Goal: Task Accomplishment & Management: Use online tool/utility

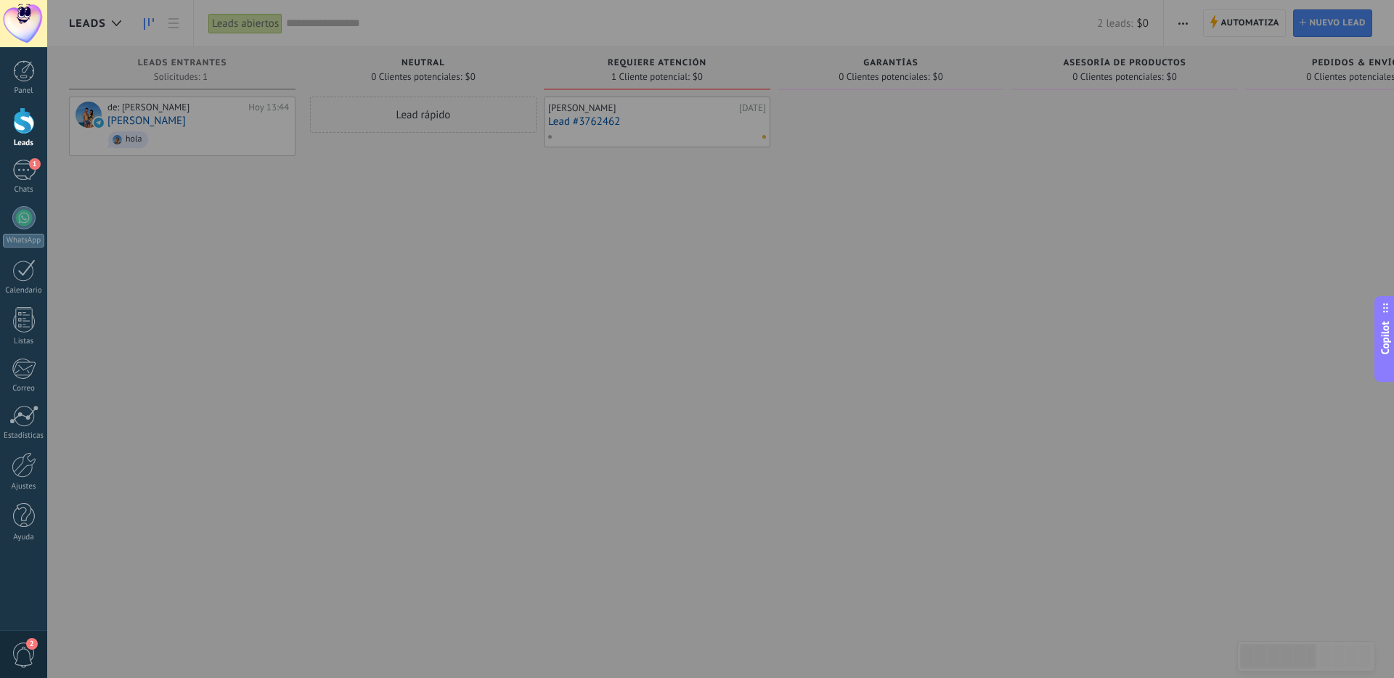
click at [249, 193] on div at bounding box center [744, 339] width 1394 height 678
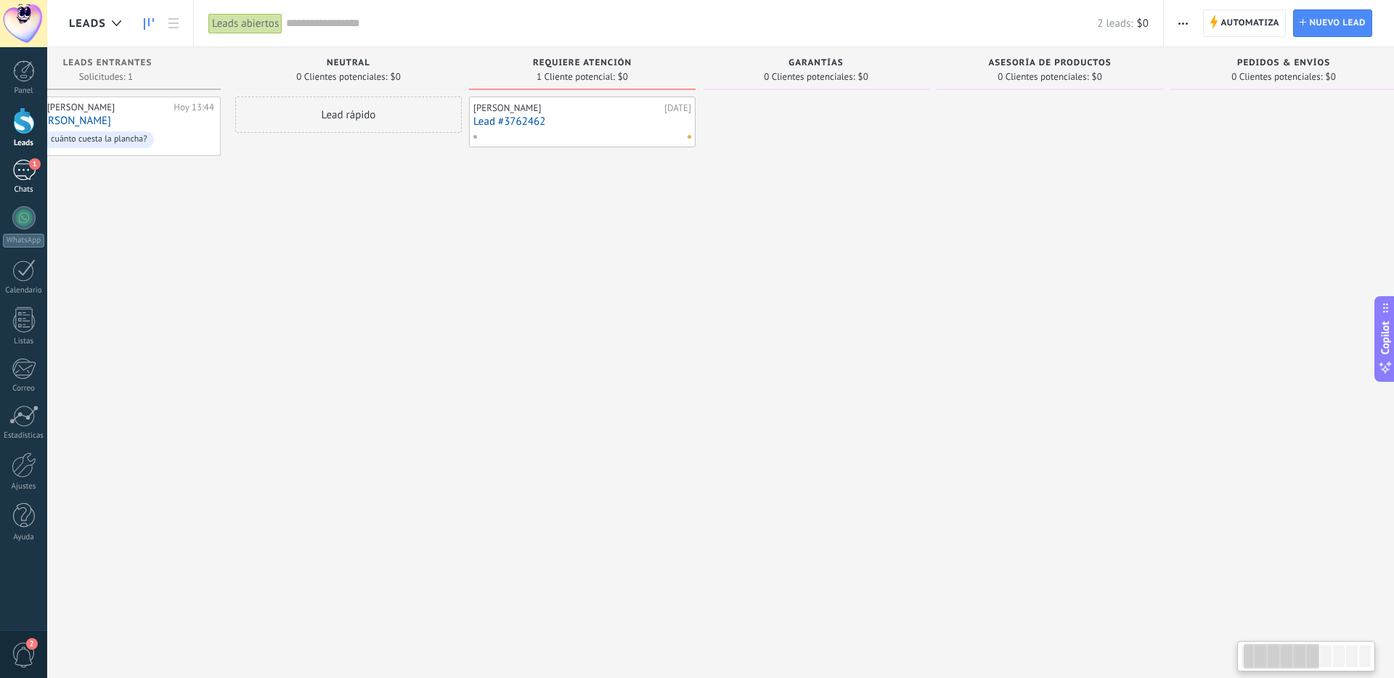
scroll to position [0, 72]
click at [605, 113] on div "[PERSON_NAME]" at bounding box center [569, 108] width 187 height 12
click at [521, 116] on link "Lead #3762462" at bounding box center [585, 121] width 218 height 12
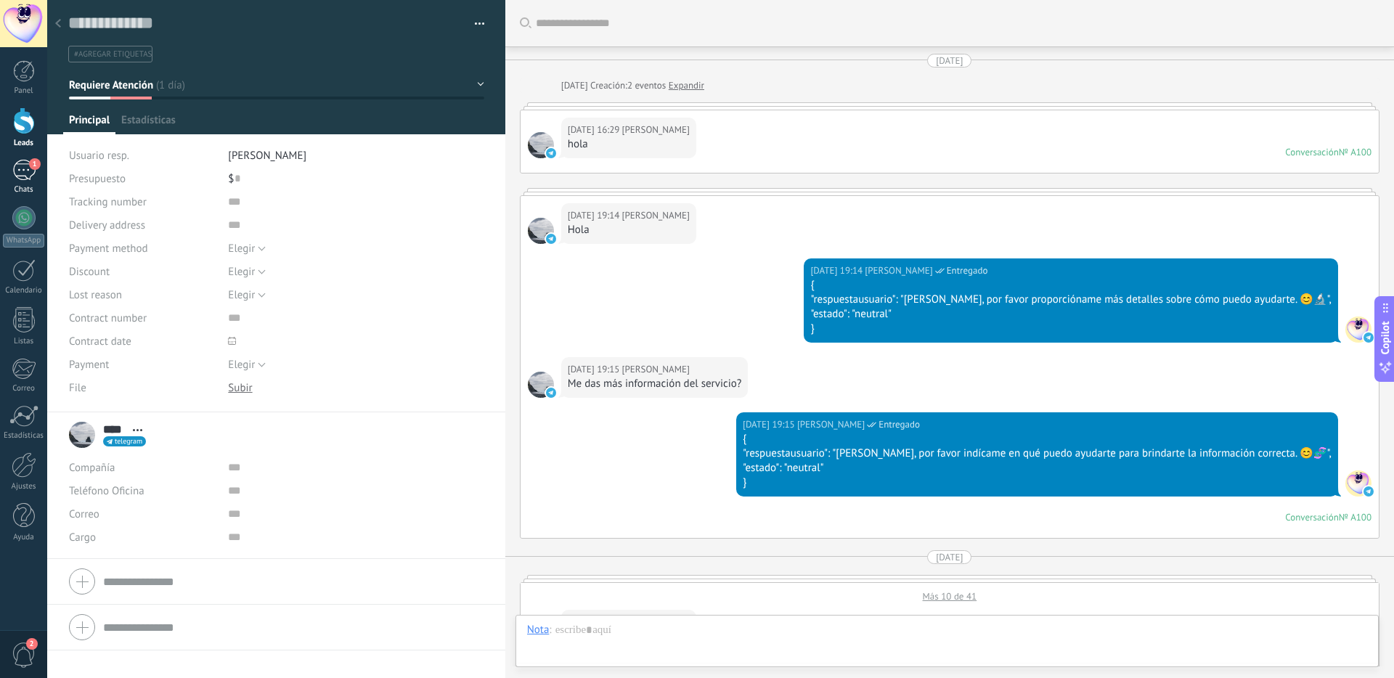
scroll to position [1873, 0]
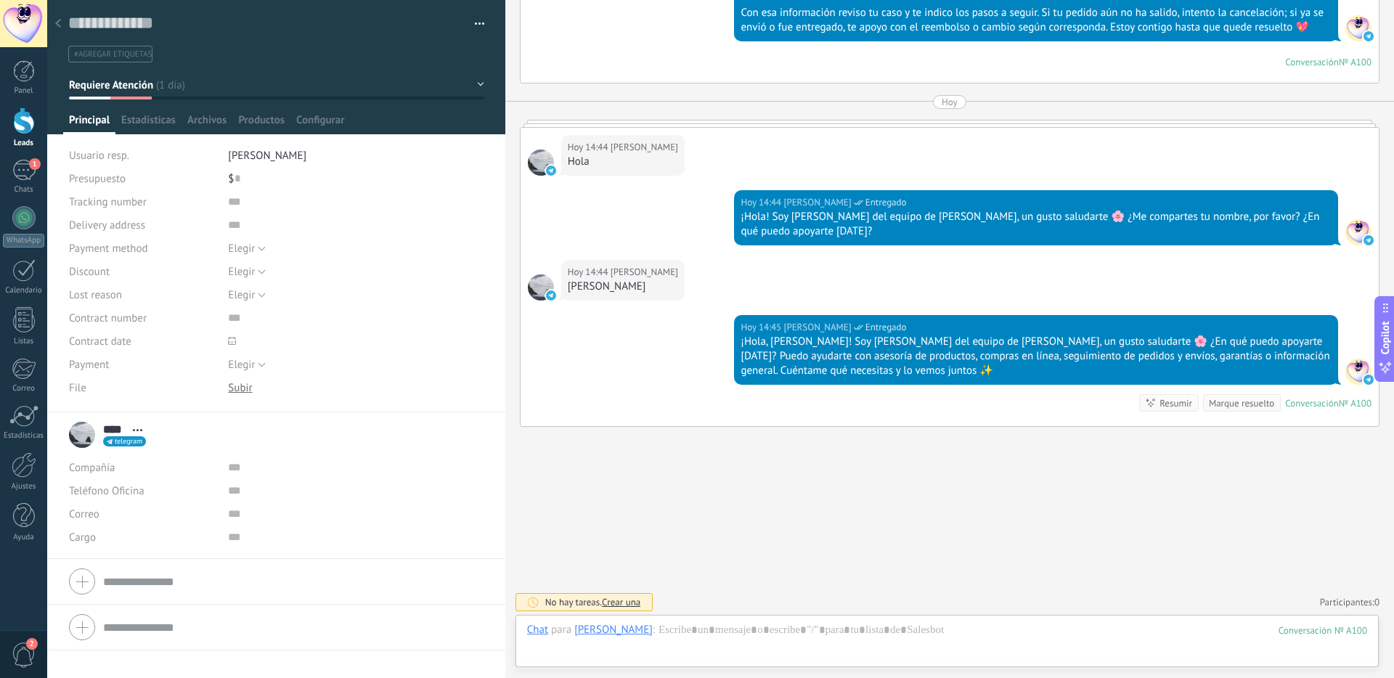
click at [135, 58] on span "#agregar etiquetas" at bounding box center [113, 54] width 78 height 10
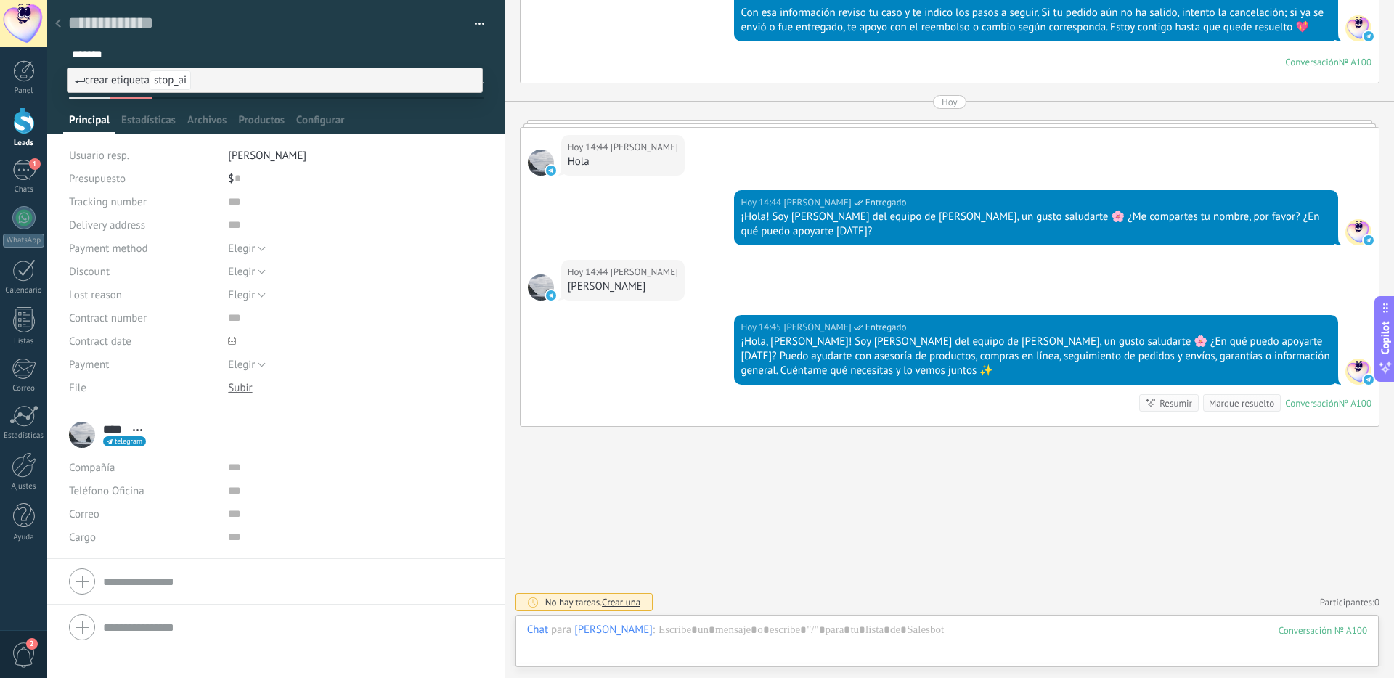
type input "*******"
click at [135, 76] on span "crear etiqueta stop_ai" at bounding box center [133, 80] width 116 height 14
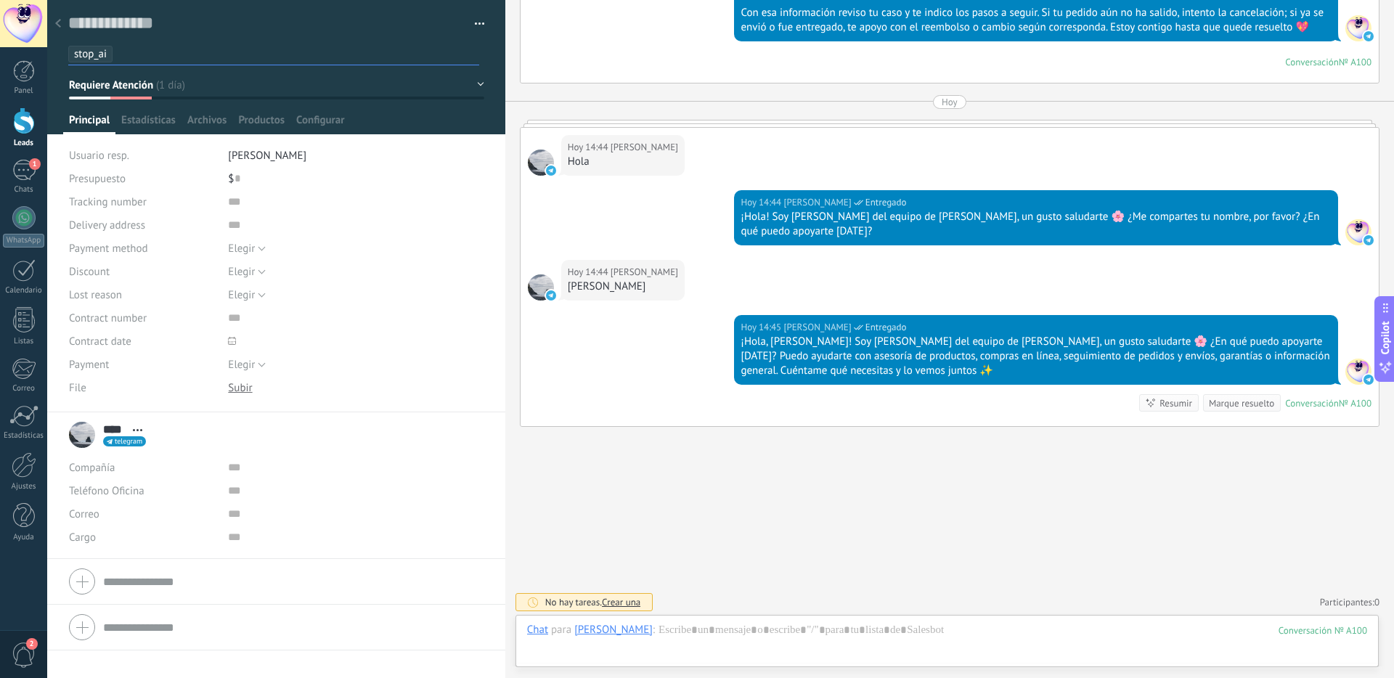
click at [59, 22] on use at bounding box center [58, 23] width 6 height 9
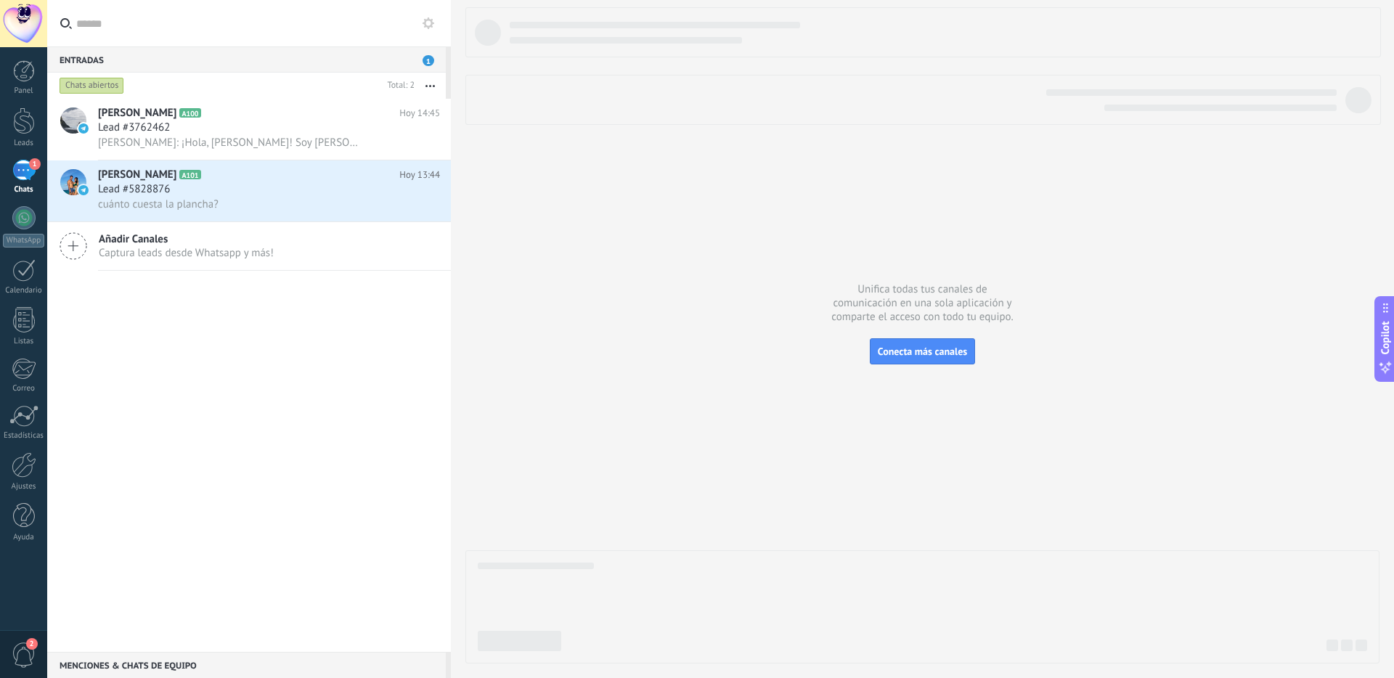
click at [27, 172] on div "1" at bounding box center [23, 170] width 23 height 21
click at [23, 82] on link "Panel" at bounding box center [23, 78] width 47 height 36
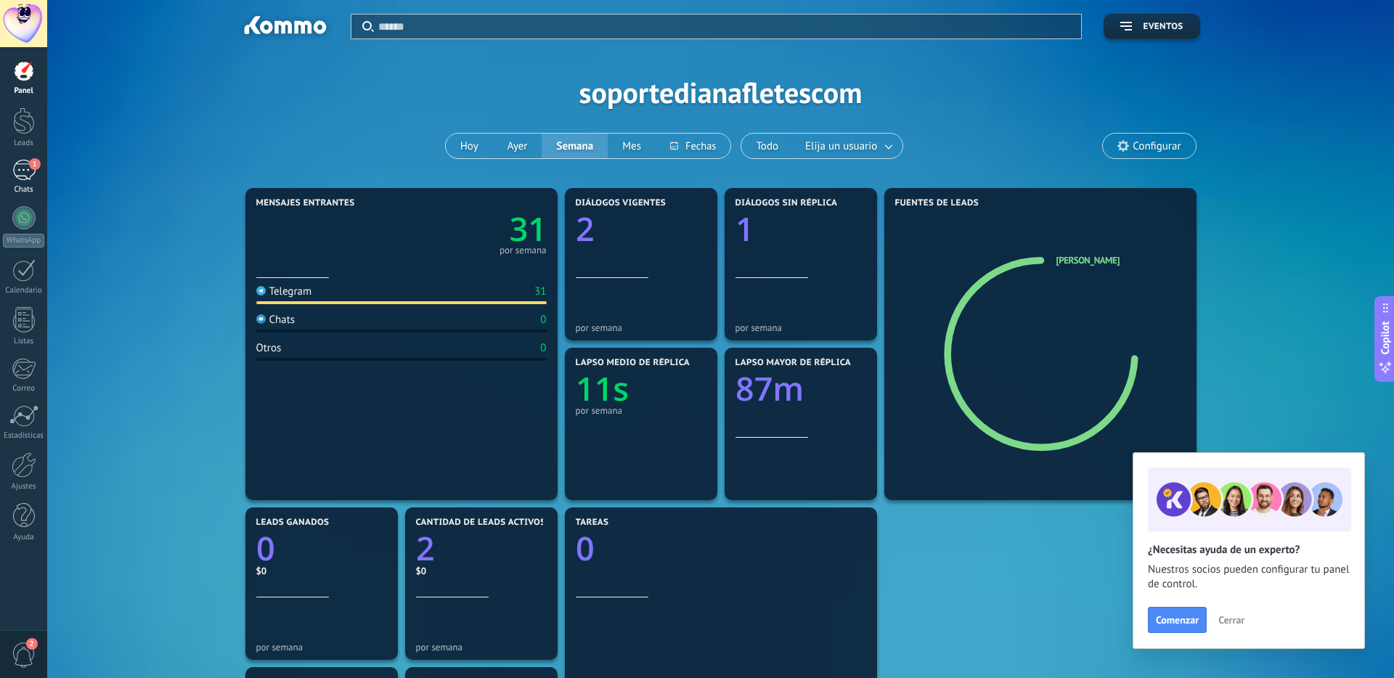
click at [28, 168] on div "1" at bounding box center [23, 170] width 23 height 21
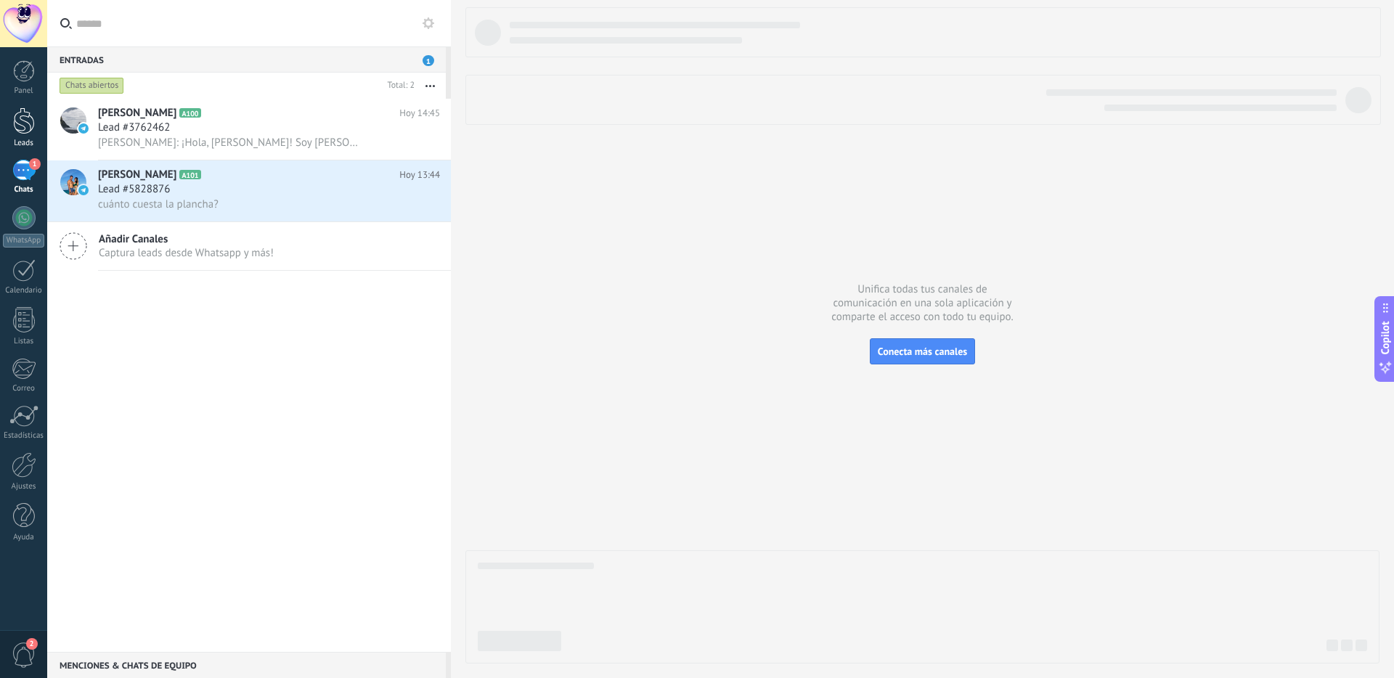
click at [29, 123] on div at bounding box center [24, 120] width 22 height 27
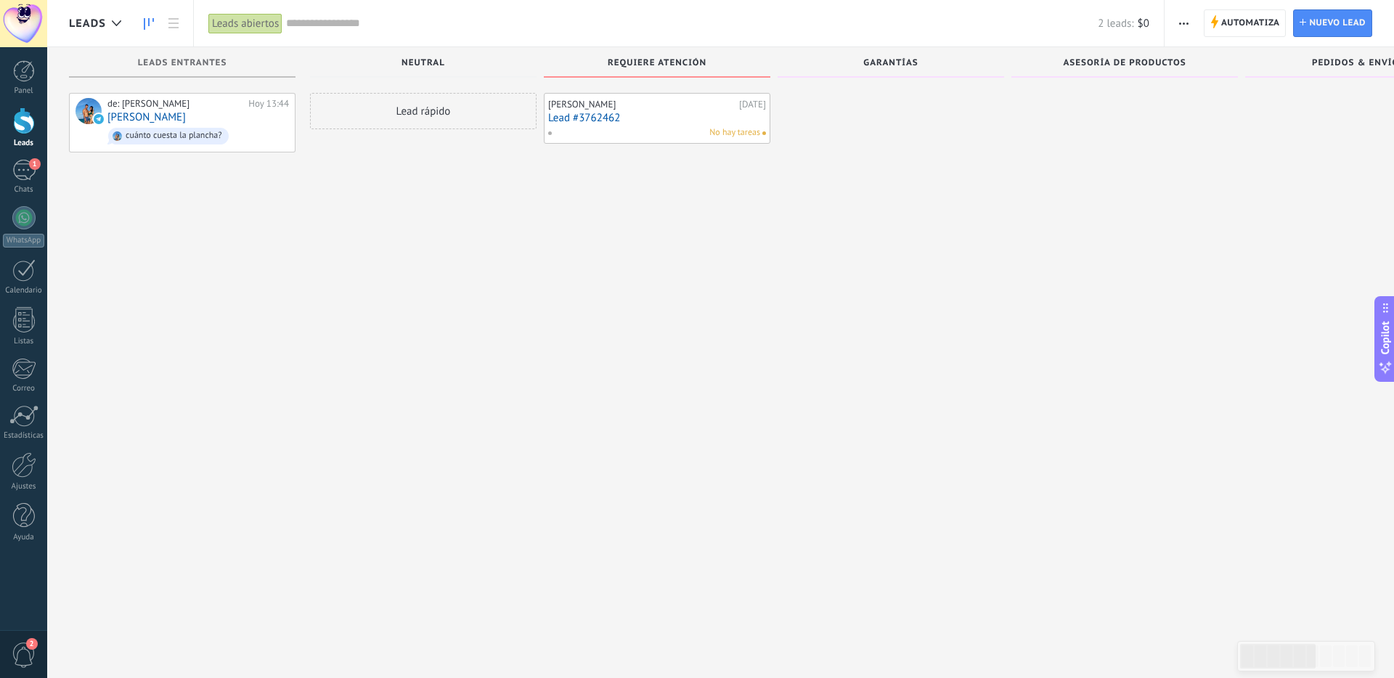
click at [1180, 24] on span "button" at bounding box center [1183, 23] width 9 height 28
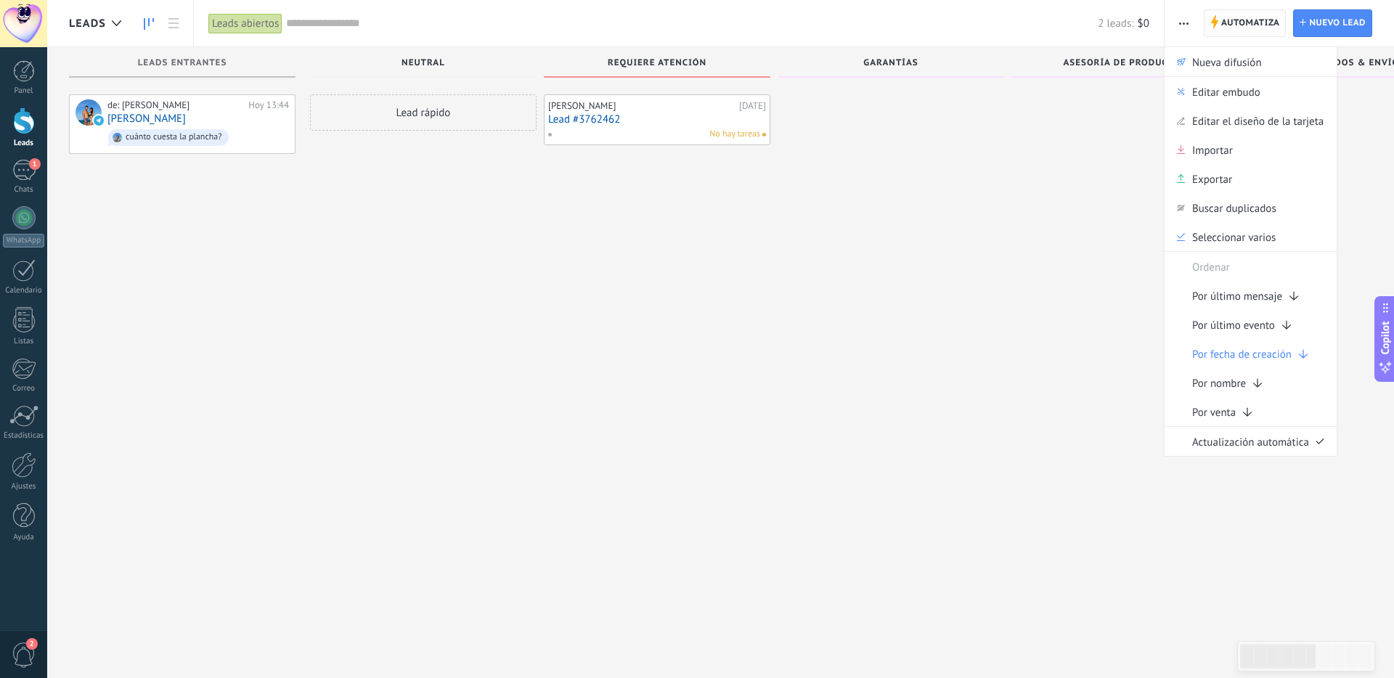
click at [1253, 25] on span "Automatiza" at bounding box center [1250, 23] width 59 height 26
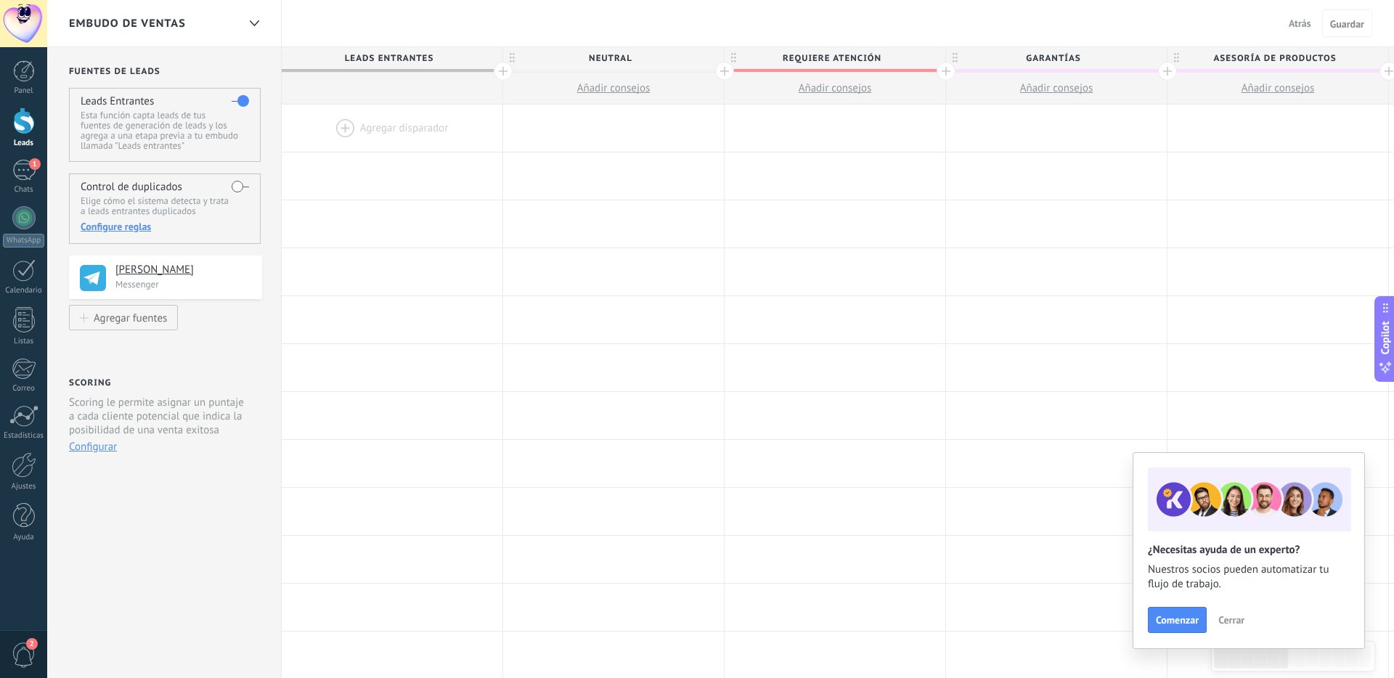
click at [946, 73] on div at bounding box center [946, 71] width 19 height 19
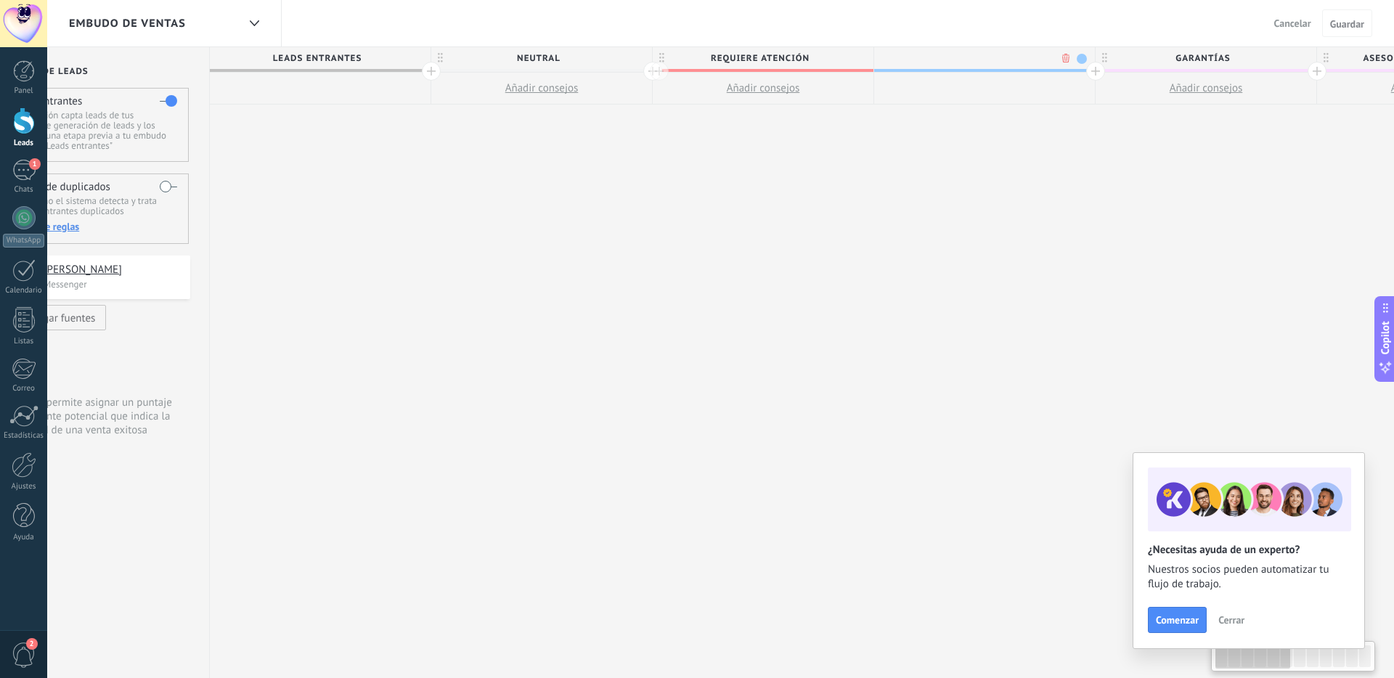
scroll to position [0, 107]
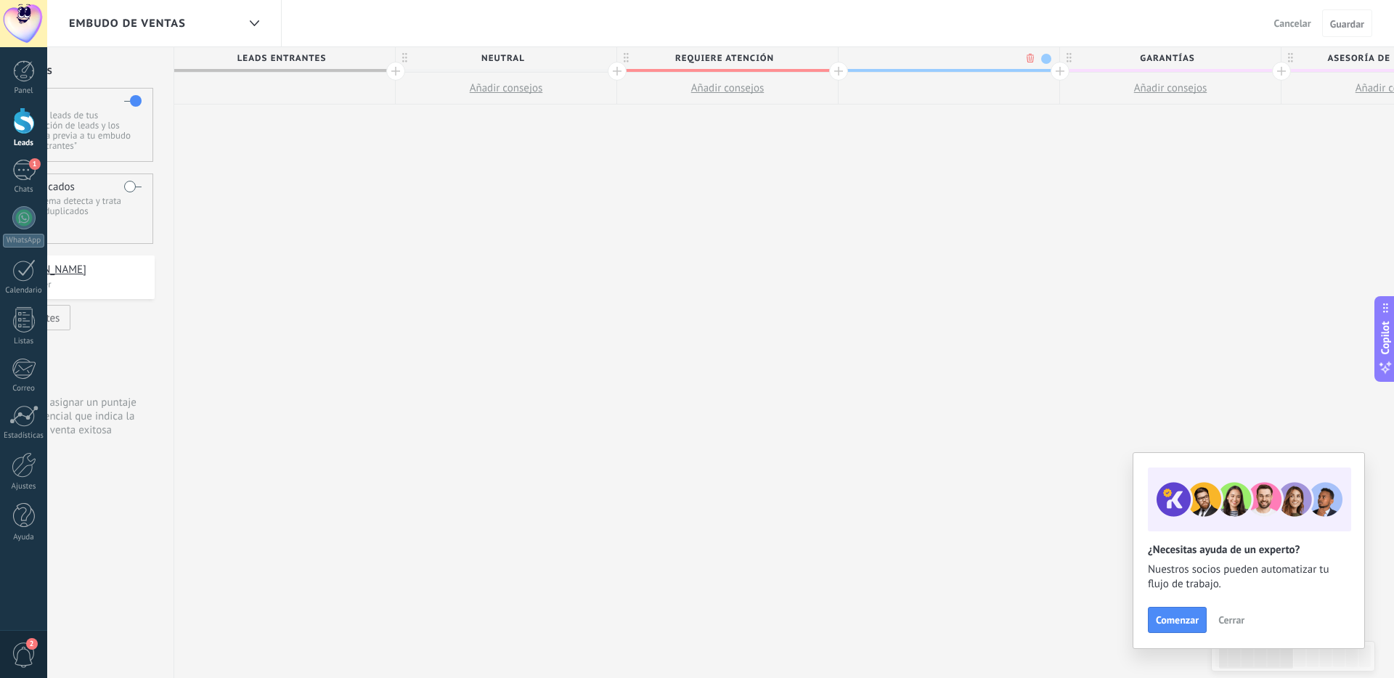
click at [1028, 60] on body ".abccls-1,.abccls-2{fill-rule:evenodd}.abccls-2{fill:#fff} .abfcls-1{fill:none}…" at bounding box center [697, 339] width 1394 height 678
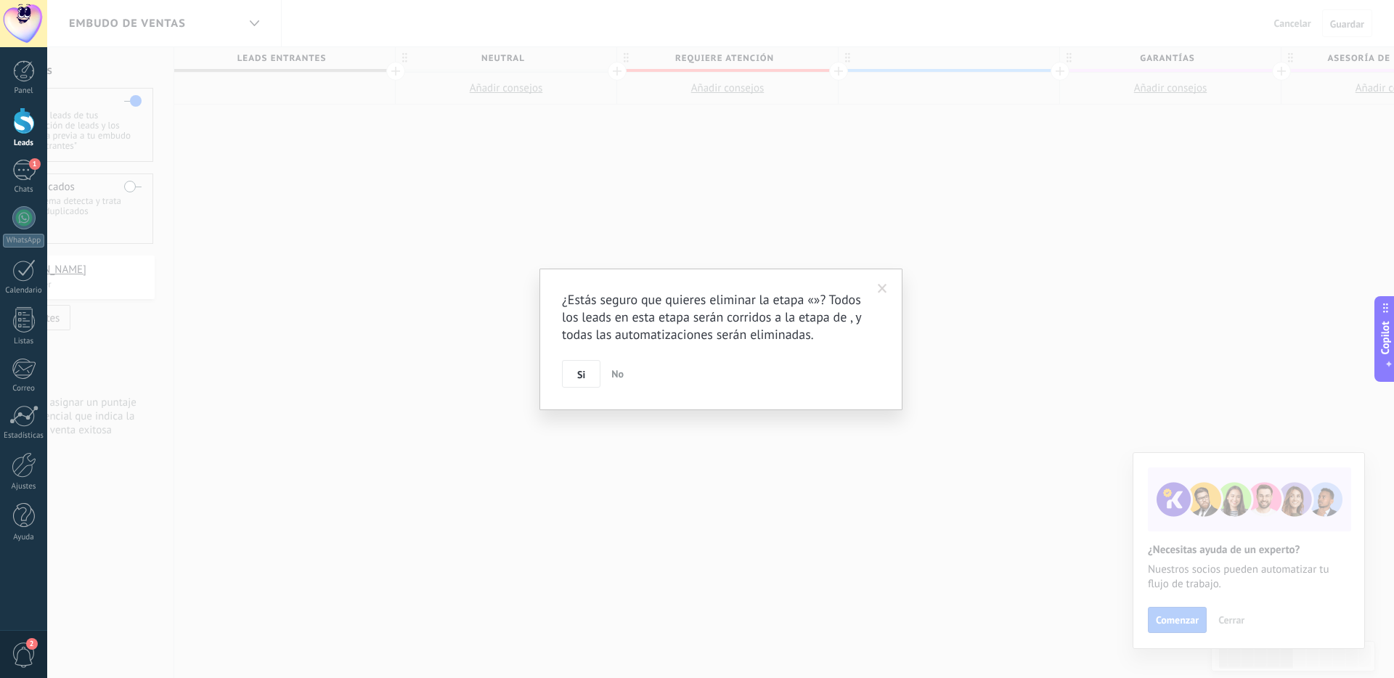
click at [571, 367] on button "Si" at bounding box center [581, 374] width 38 height 28
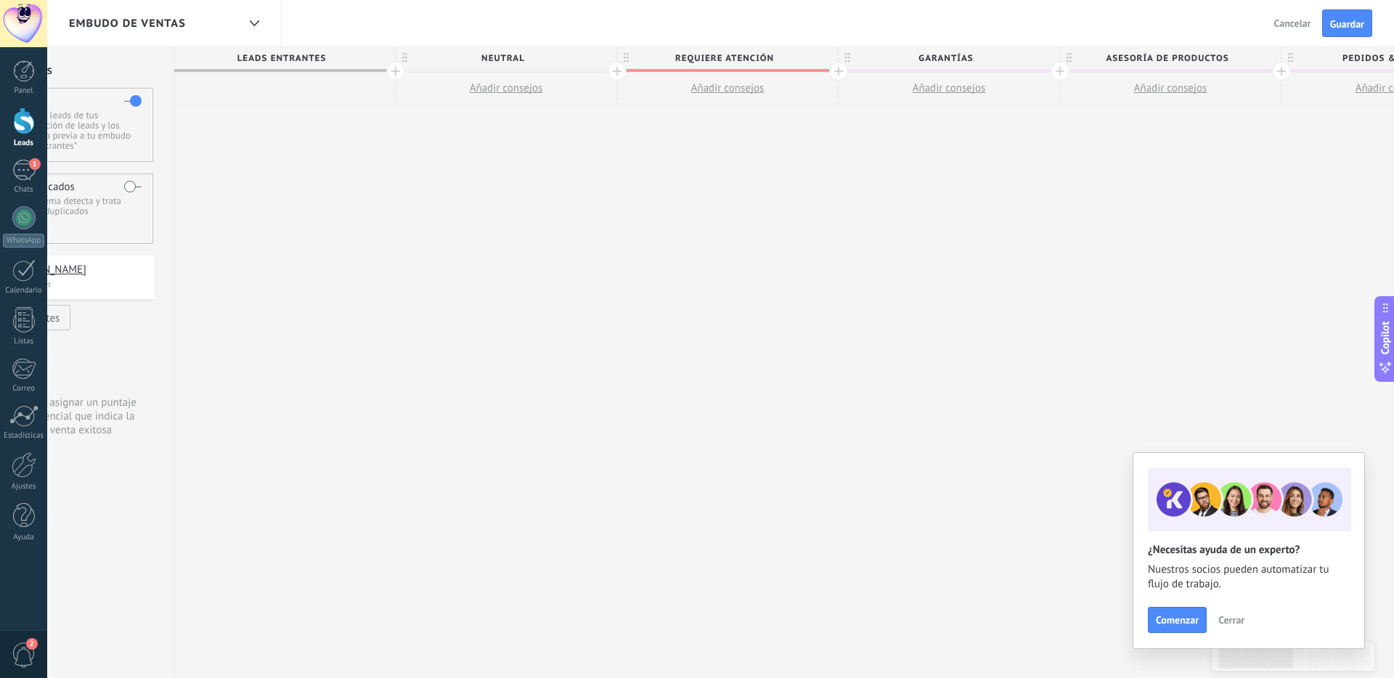
click at [749, 84] on span "Añadir consejos" at bounding box center [727, 88] width 73 height 14
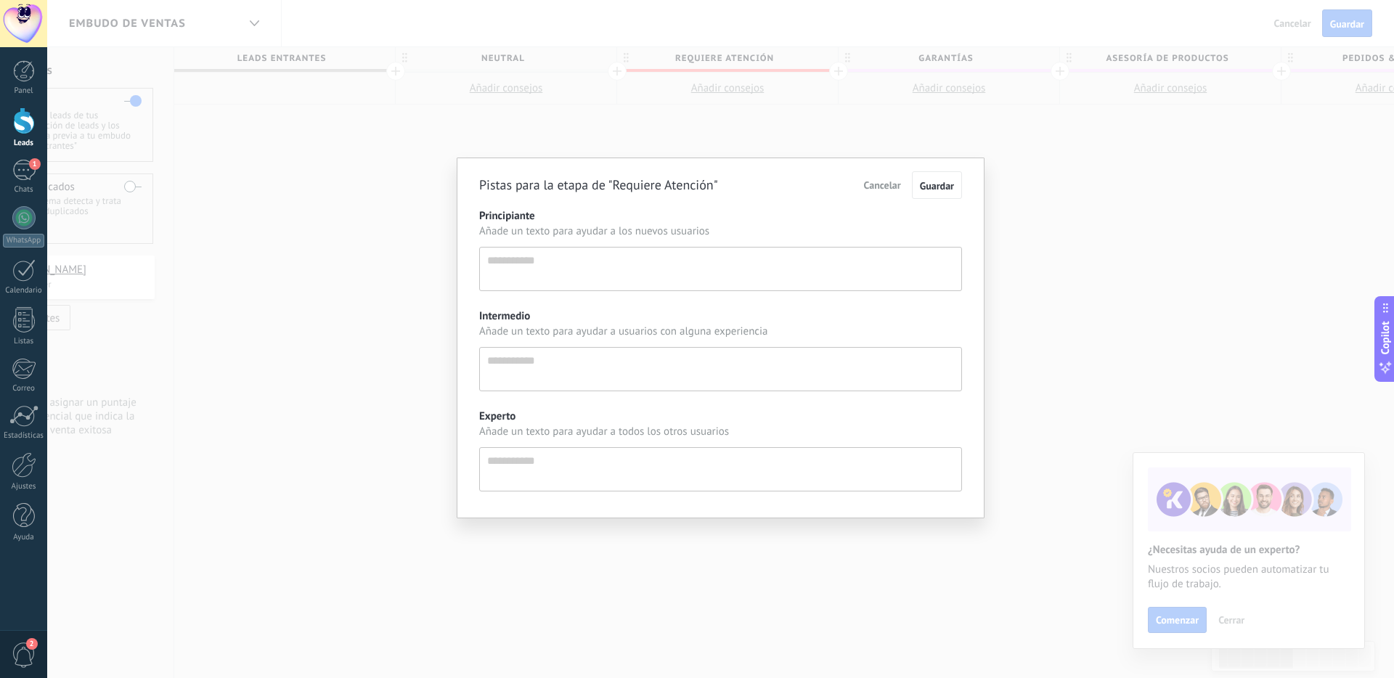
scroll to position [14, 0]
click at [848, 85] on div "Pistas para la etapa de "Requiere Atención" Cancelar Guardar Principiante Añade…" at bounding box center [720, 339] width 1347 height 678
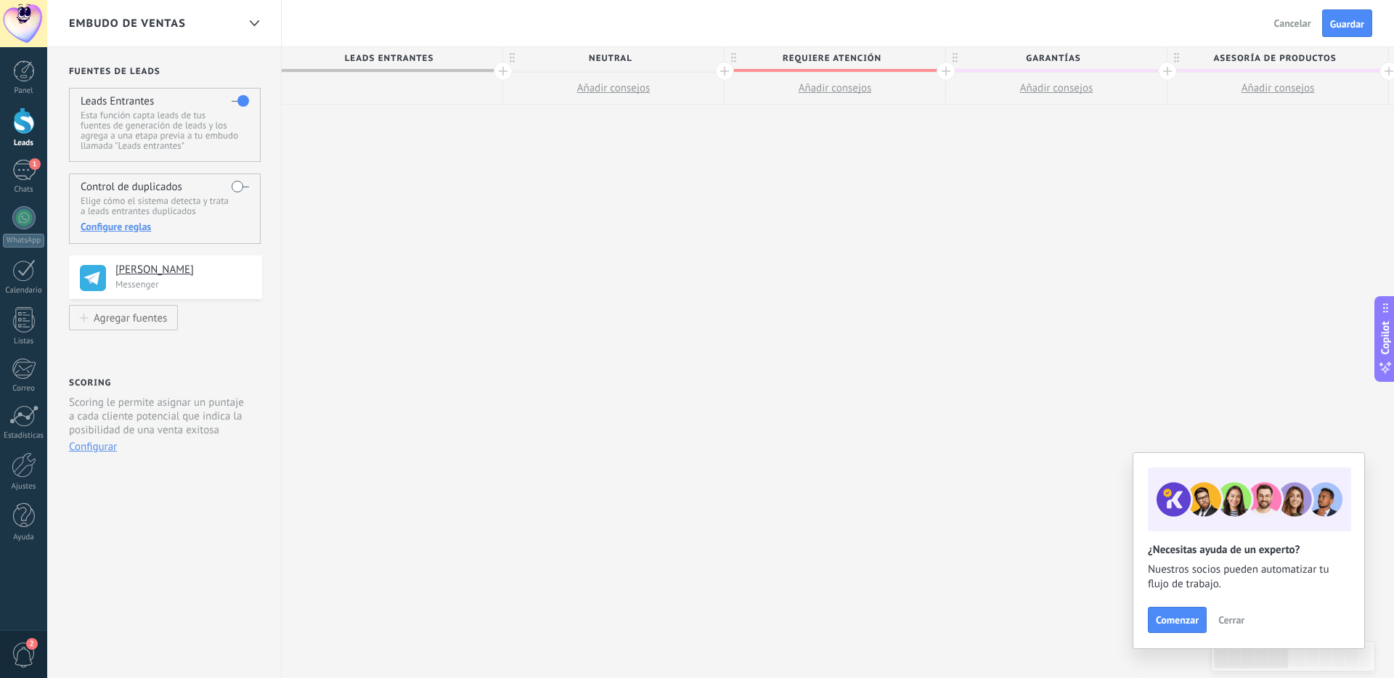
click at [143, 130] on p "Esta función capta leads de tus fuentes de generación de leads y los agrega a u…" at bounding box center [165, 130] width 168 height 41
click at [101, 454] on button "Configurar" at bounding box center [93, 447] width 48 height 14
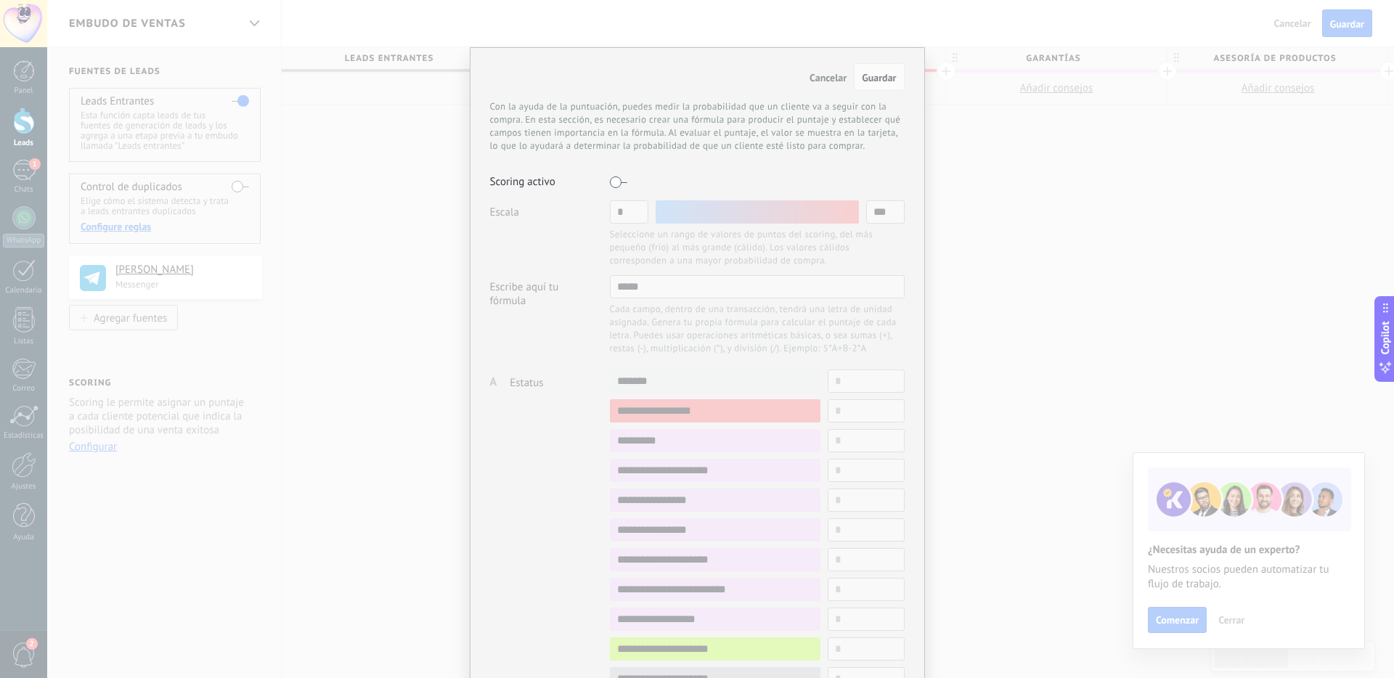
click at [354, 386] on div "Cancelar Guardar Con la ayuda de la puntuación, puedes medir la probabilidad qu…" at bounding box center [697, 339] width 1394 height 678
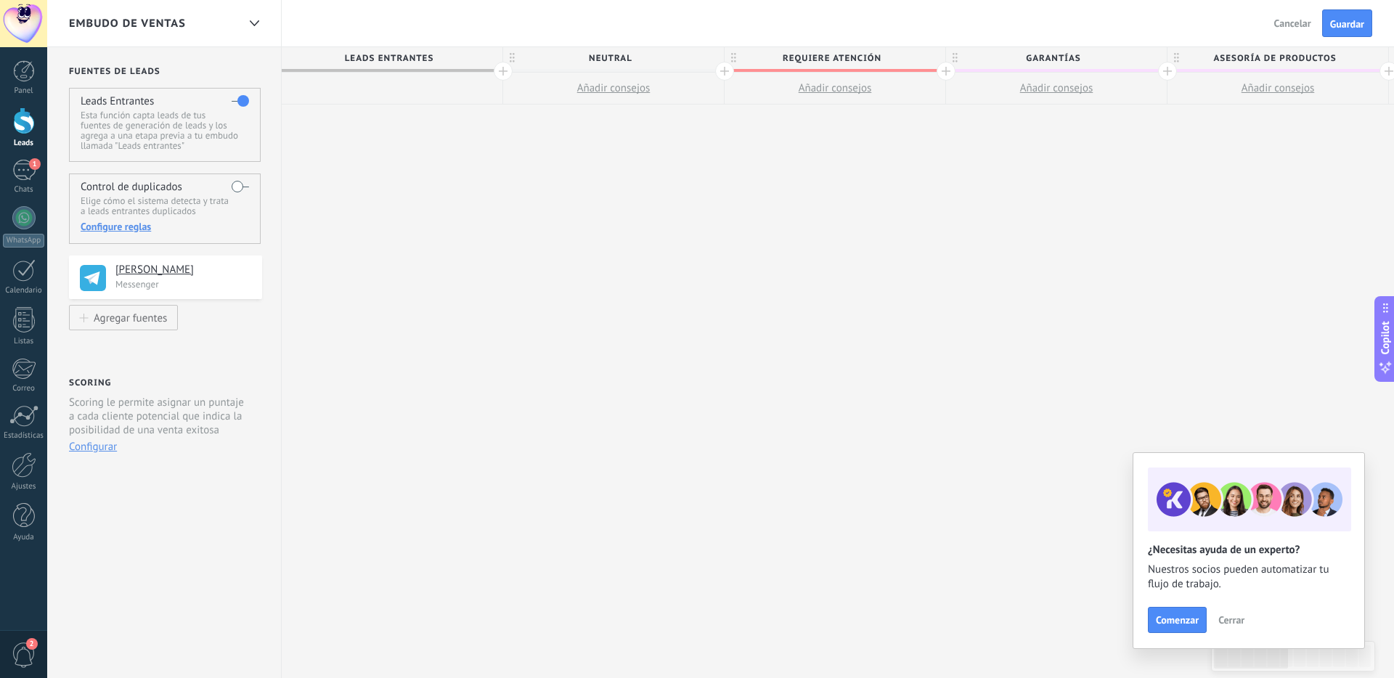
click at [92, 454] on button "Configurar" at bounding box center [93, 447] width 48 height 14
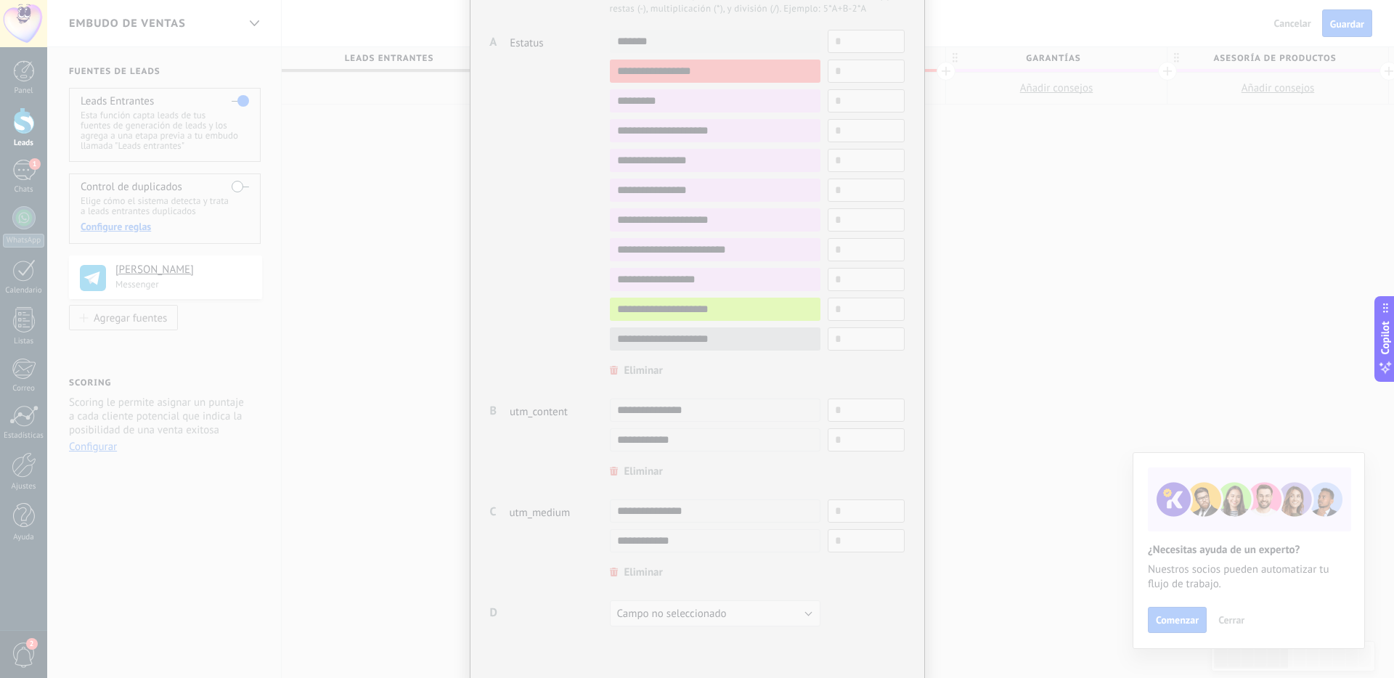
scroll to position [390, 0]
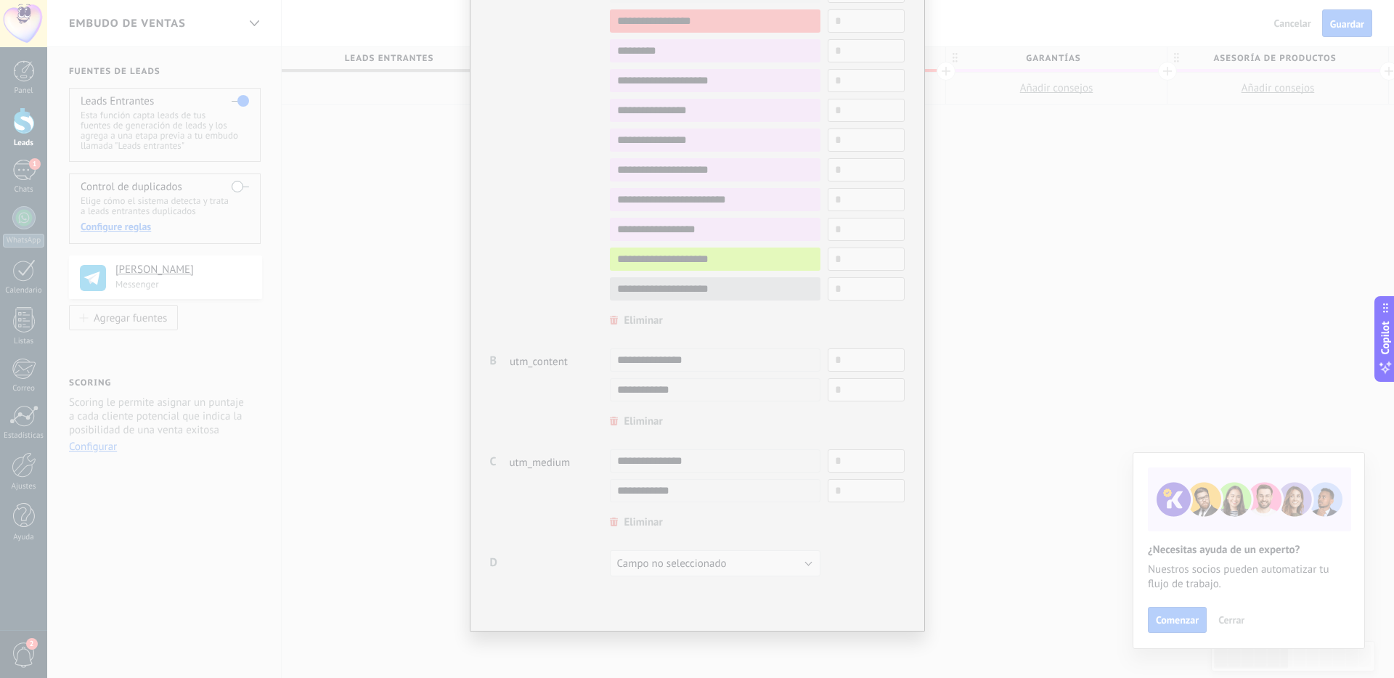
click at [317, 423] on div "Cancelar Guardar Con la ayuda de la puntuación, puedes medir la probabilidad qu…" at bounding box center [697, 339] width 1394 height 678
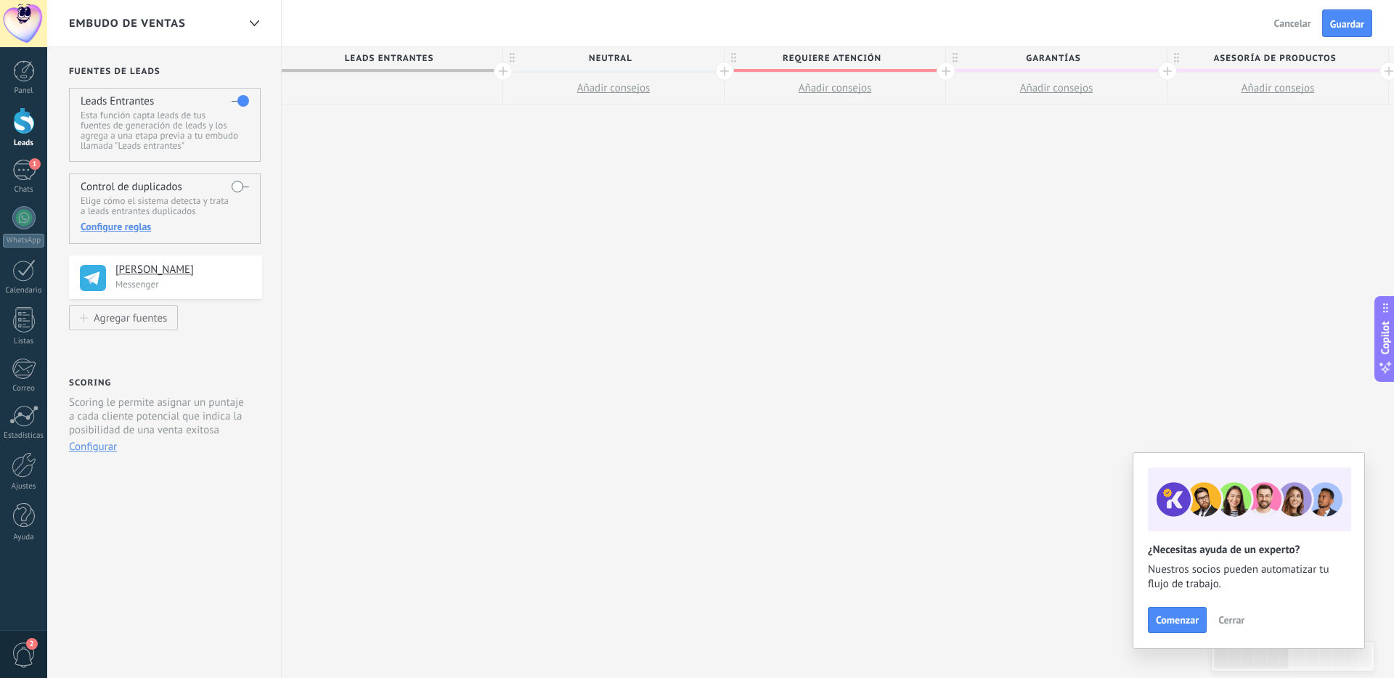
scroll to position [0, 0]
click at [1277, 19] on span "Cancelar" at bounding box center [1292, 23] width 37 height 13
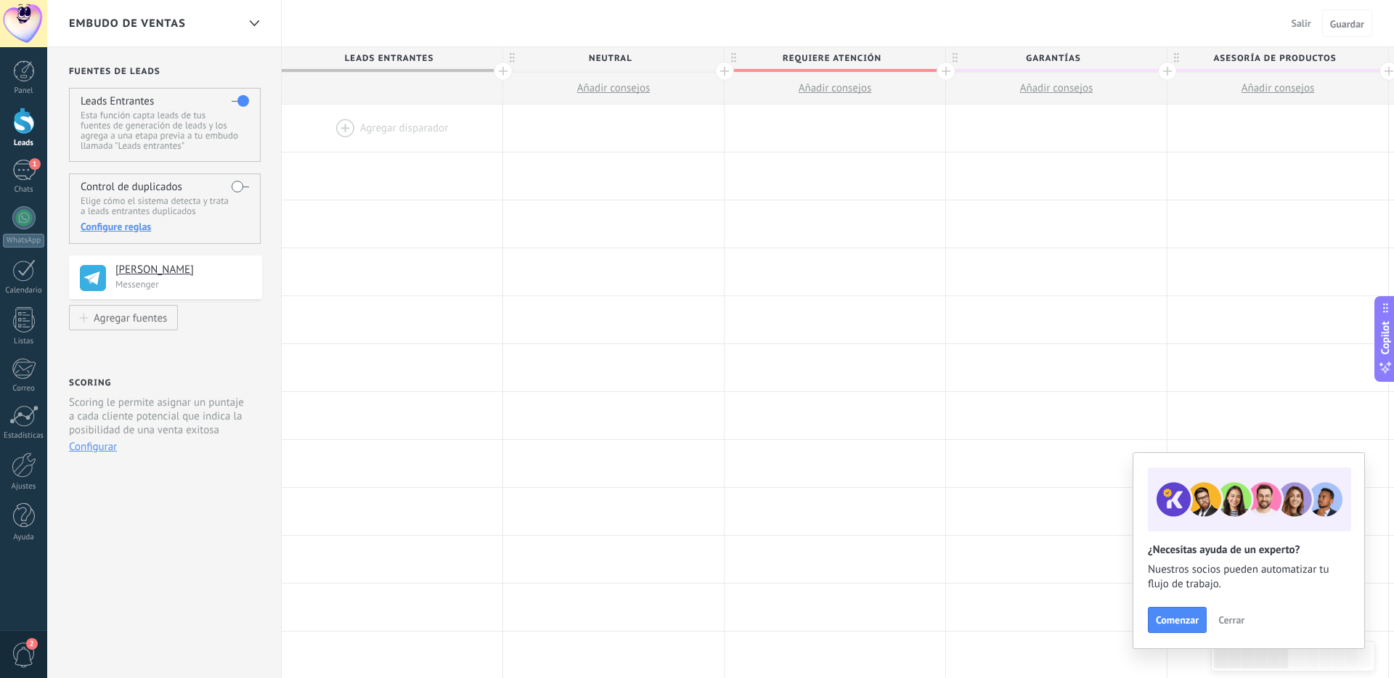
click at [1316, 25] on button "Salir" at bounding box center [1301, 23] width 31 height 22
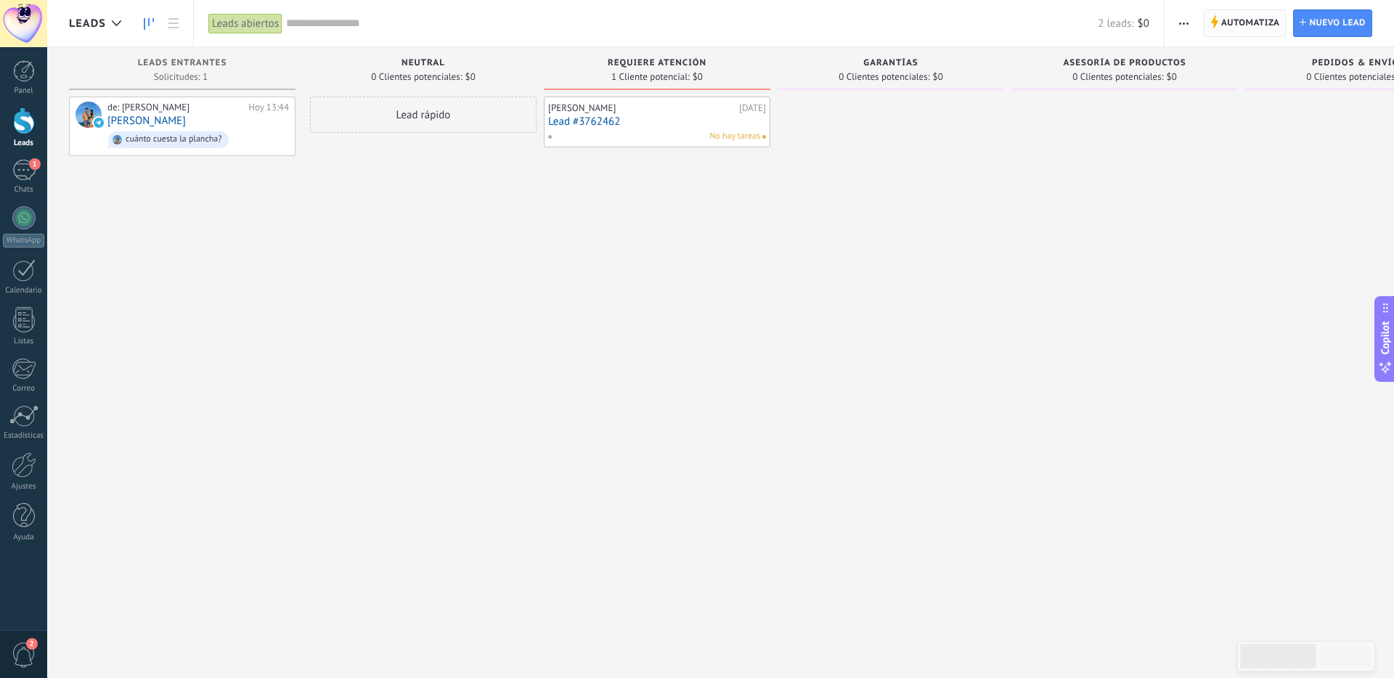
click at [1247, 27] on span "Automatiza" at bounding box center [1250, 23] width 59 height 26
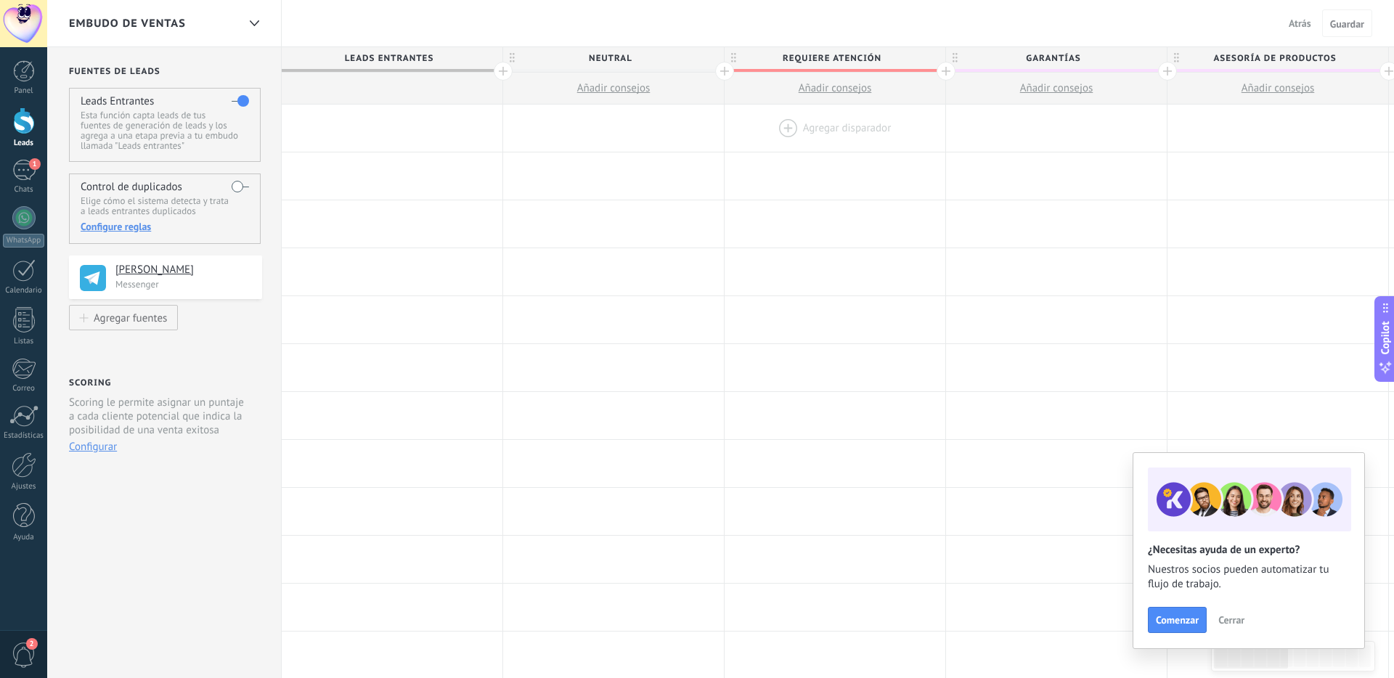
click at [797, 136] on div at bounding box center [835, 128] width 221 height 47
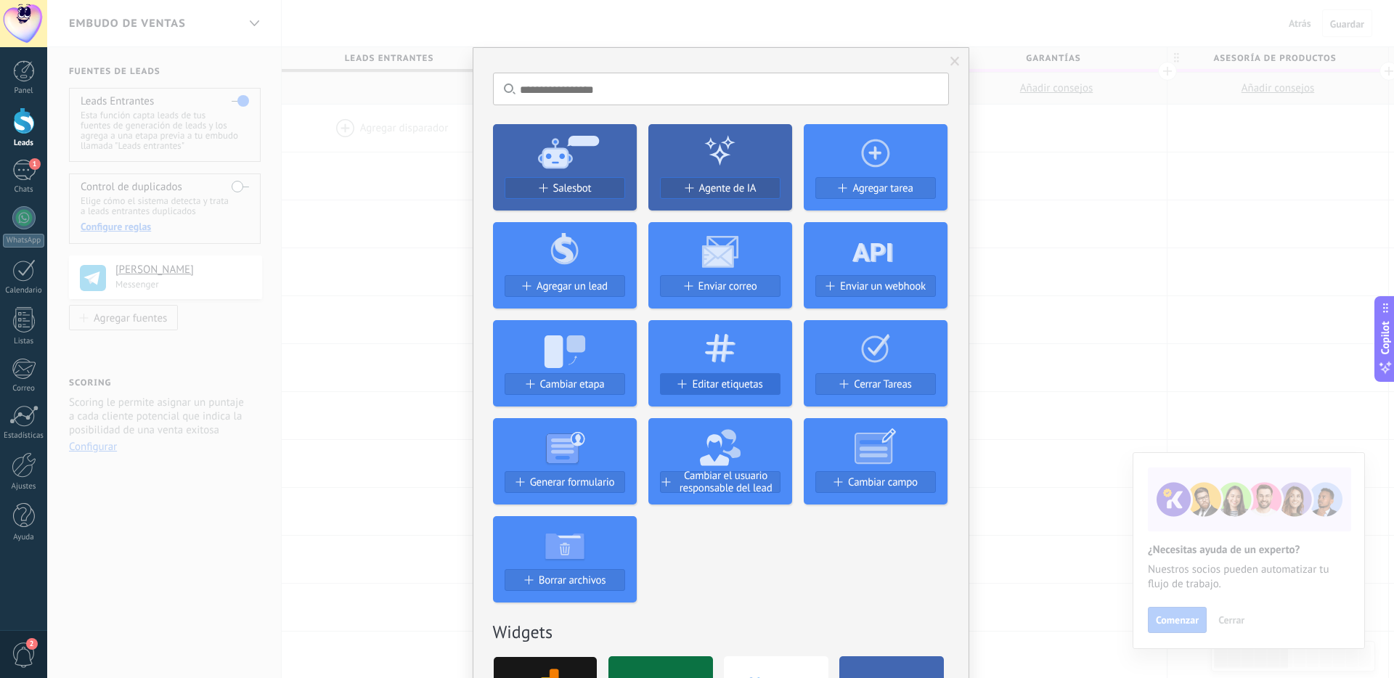
click at [722, 384] on span "Editar etiquetas" at bounding box center [727, 384] width 70 height 12
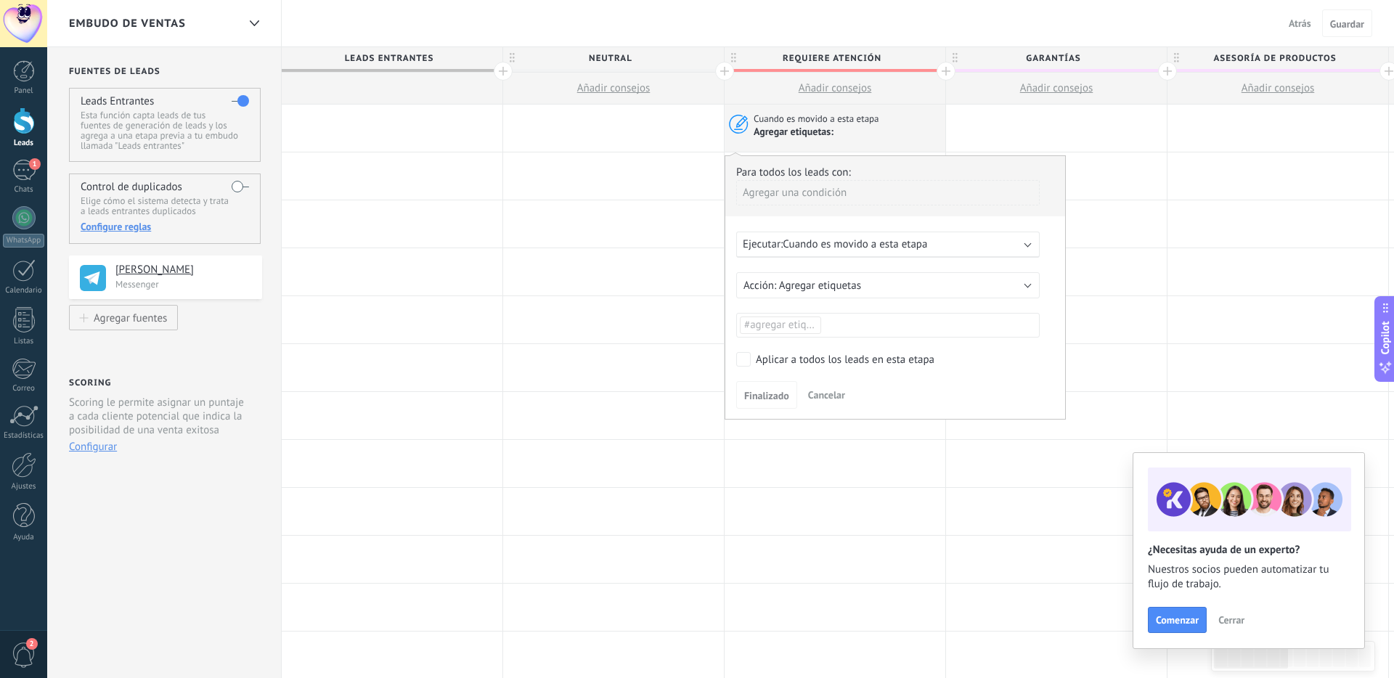
click at [786, 325] on span "#agregar etiquetas" at bounding box center [787, 325] width 87 height 14
click at [791, 326] on input "text" at bounding box center [777, 325] width 73 height 16
type input "*******"
click at [838, 353] on span "stop_ai" at bounding box center [839, 354] width 41 height 20
click at [913, 394] on div "Finalizado Cancelar" at bounding box center [895, 394] width 318 height 27
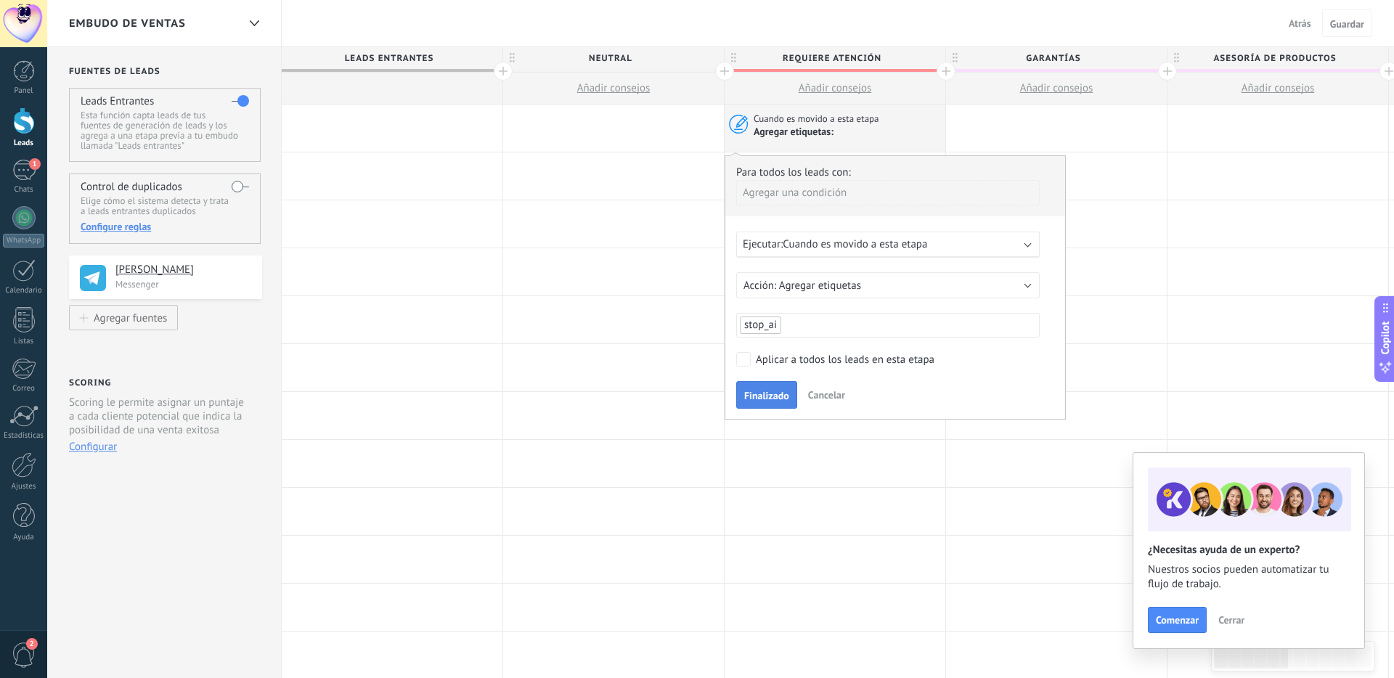
click at [782, 398] on span "Finalizado" at bounding box center [766, 396] width 45 height 10
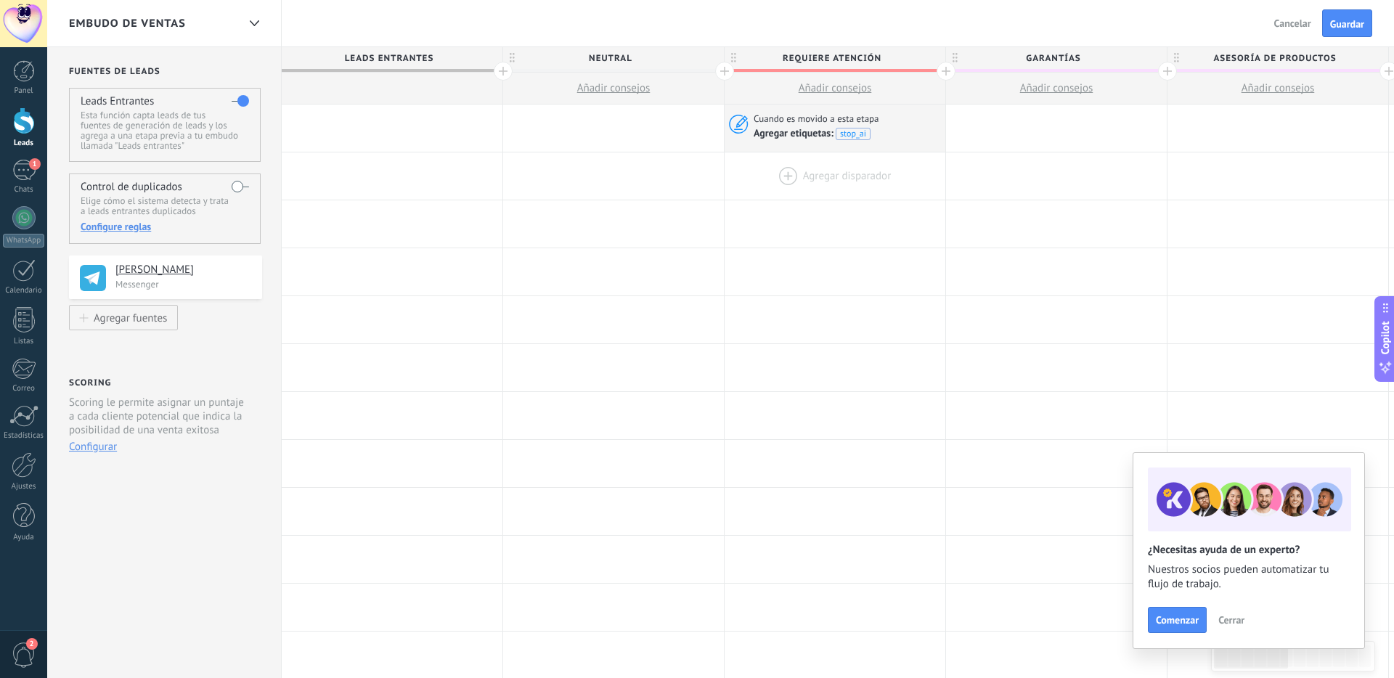
click at [834, 178] on div at bounding box center [835, 175] width 221 height 47
click at [832, 171] on div at bounding box center [835, 175] width 221 height 47
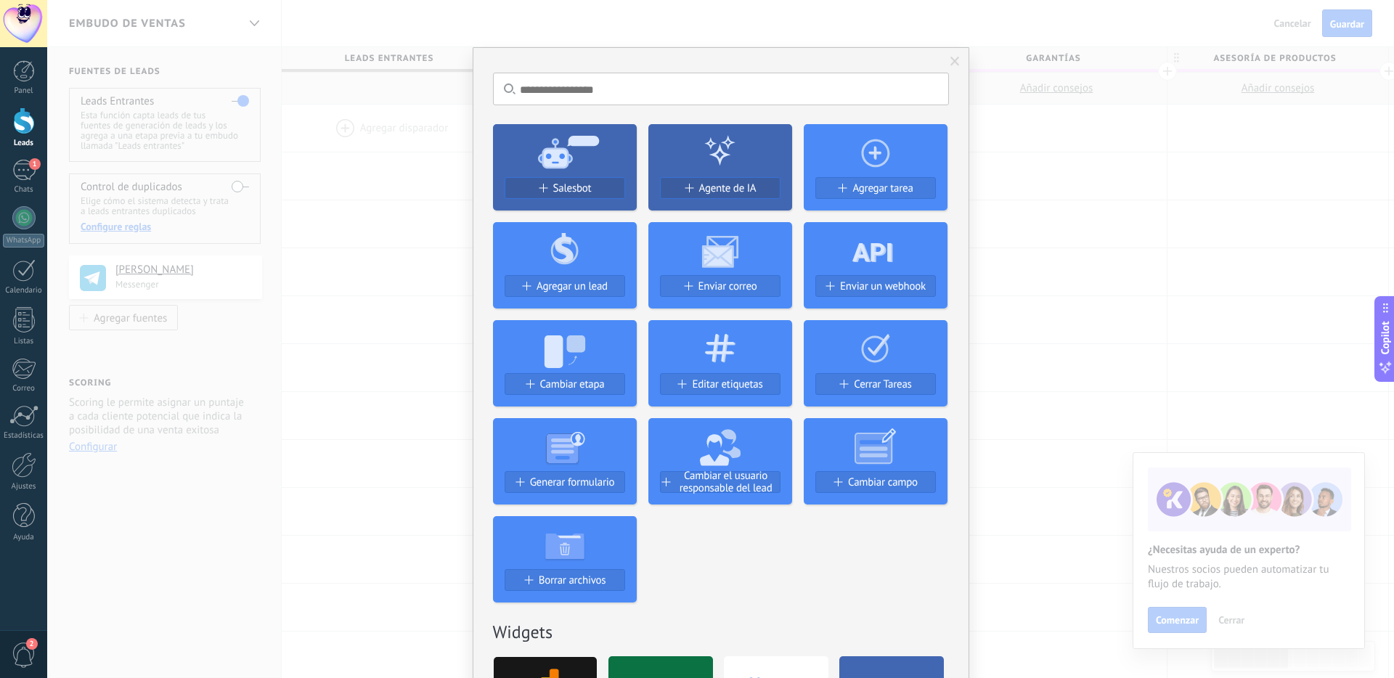
click at [565, 168] on icon at bounding box center [565, 151] width 144 height 52
click at [560, 184] on span "Salesbot" at bounding box center [572, 188] width 38 height 12
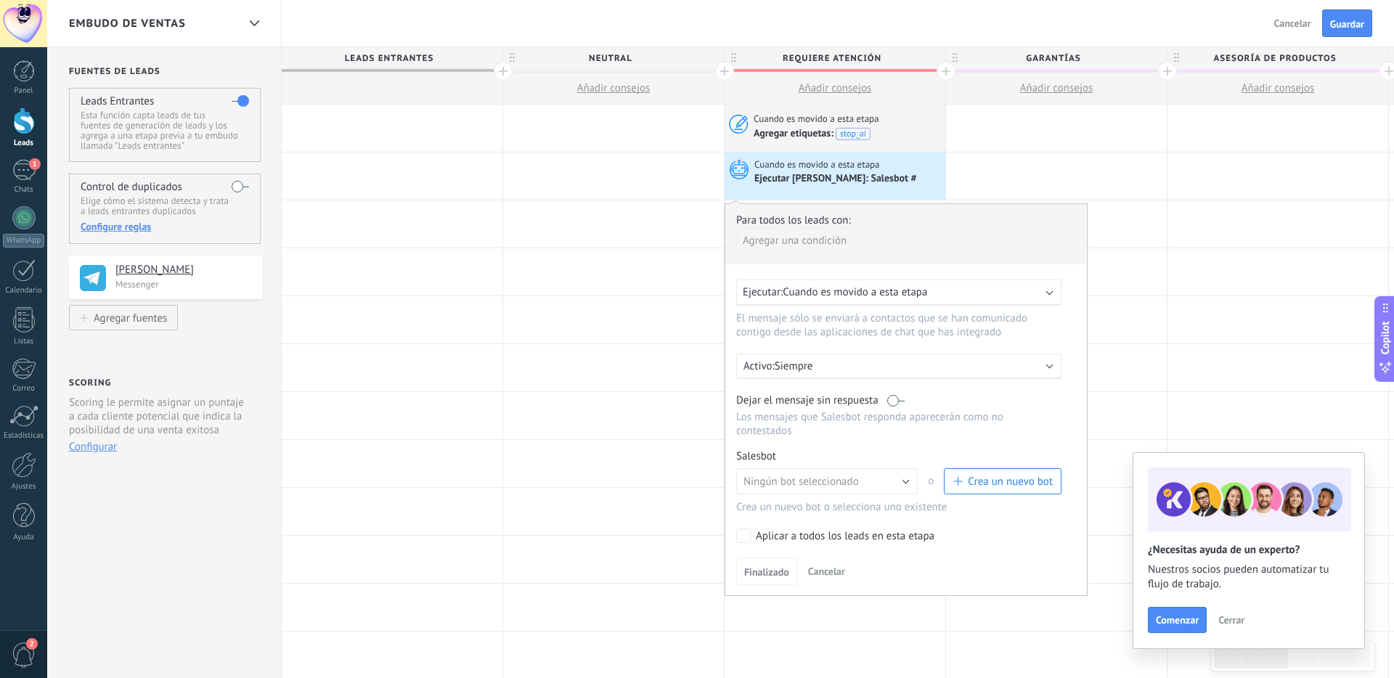
click at [921, 368] on p "Siempre" at bounding box center [902, 366] width 254 height 14
click at [1034, 335] on div at bounding box center [906, 399] width 362 height 391
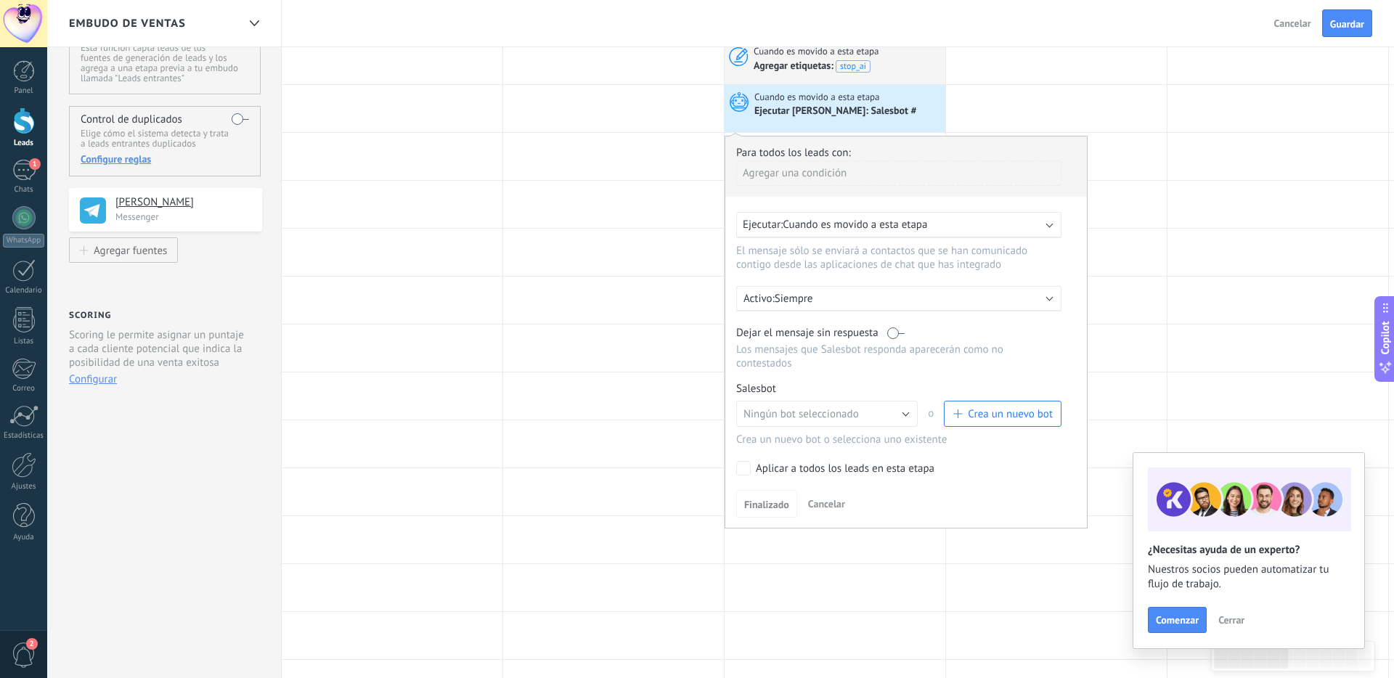
scroll to position [65, 0]
click at [958, 304] on p "Siempre" at bounding box center [902, 301] width 254 height 14
click at [840, 428] on div at bounding box center [906, 334] width 362 height 391
click at [1006, 417] on span "Crea un nuevo bot" at bounding box center [1010, 416] width 85 height 14
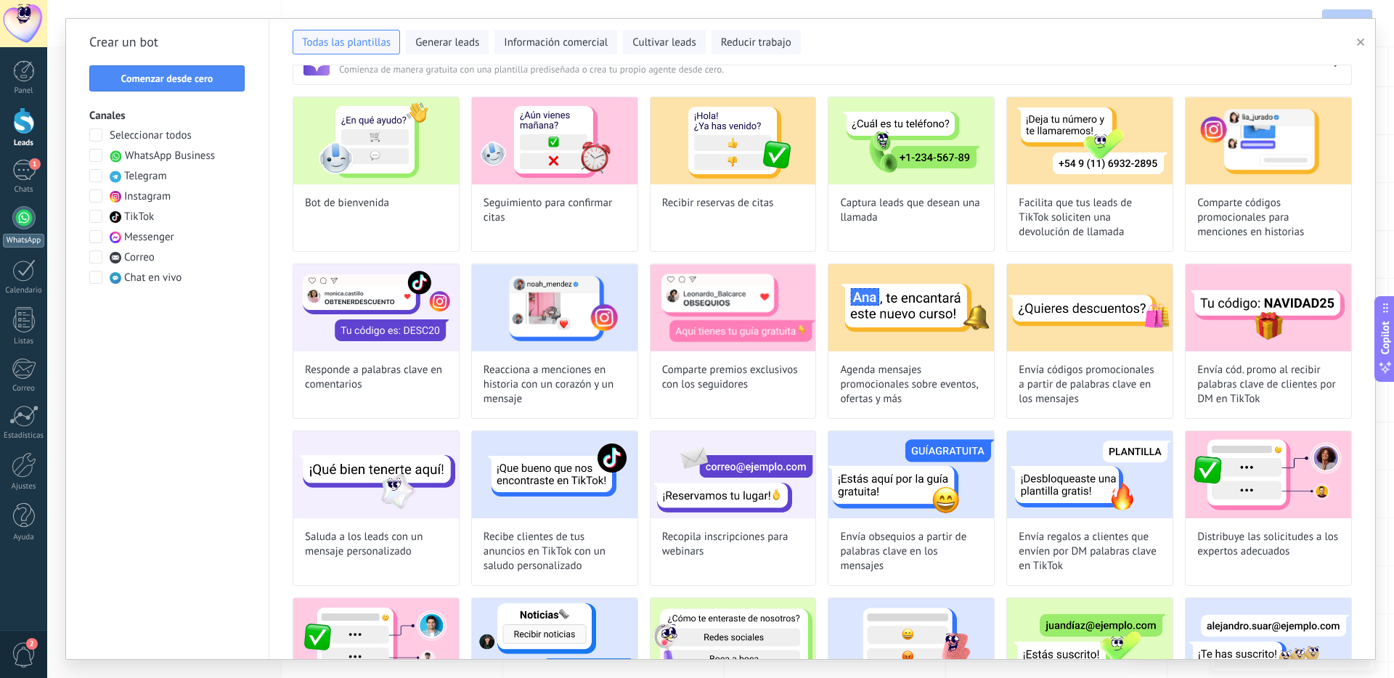
scroll to position [0, 0]
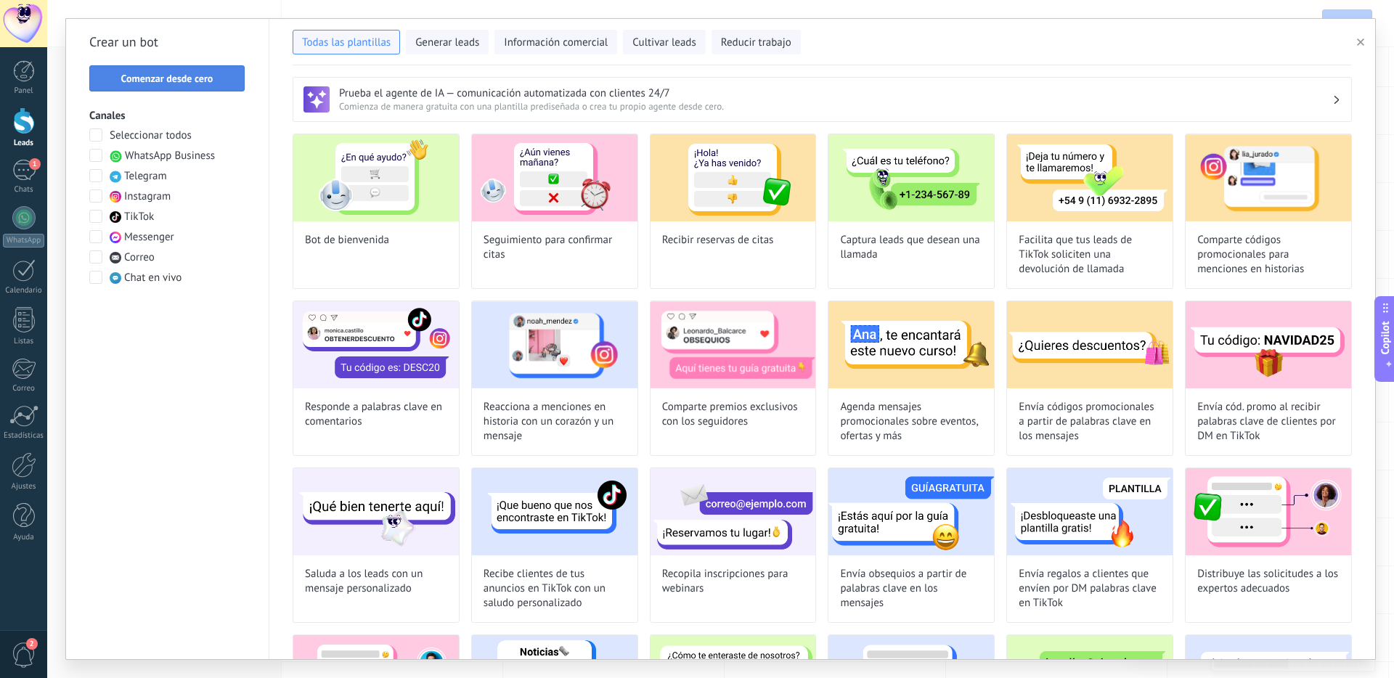
click at [173, 78] on span "Comenzar desde cero" at bounding box center [167, 78] width 92 height 10
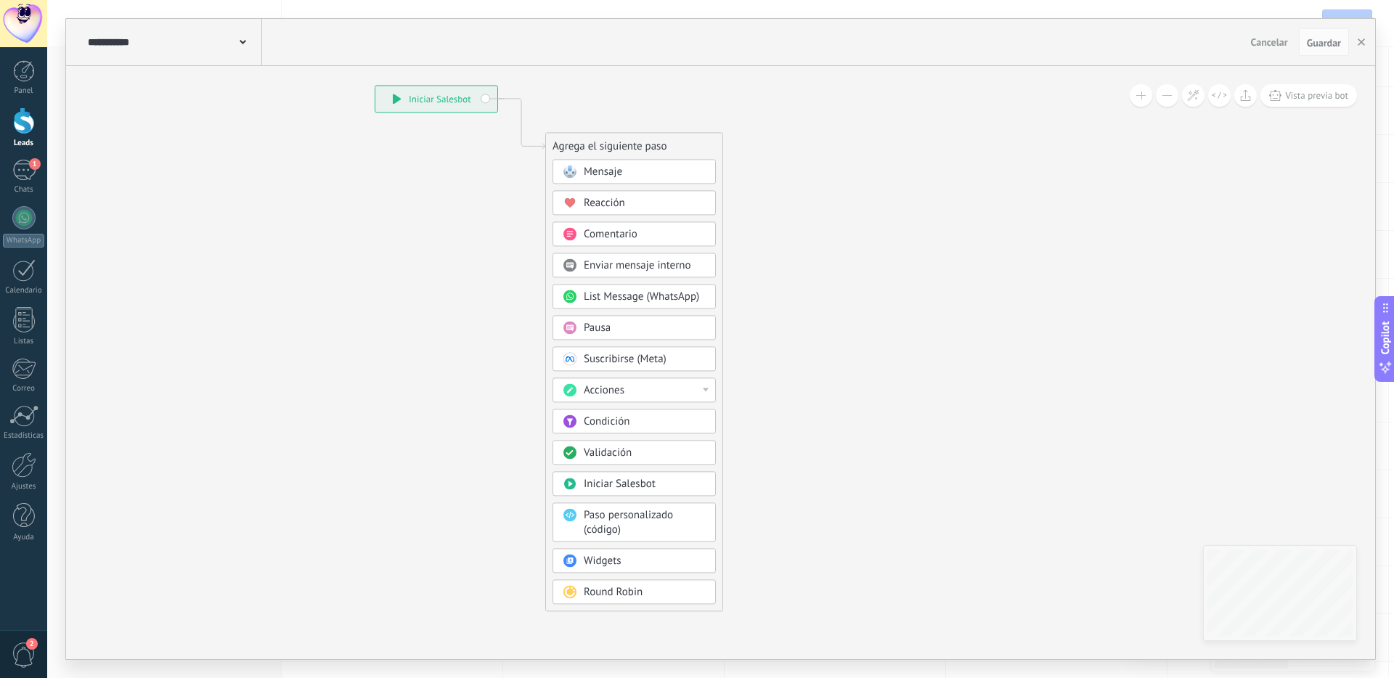
click at [672, 418] on div "Condición" at bounding box center [645, 422] width 122 height 15
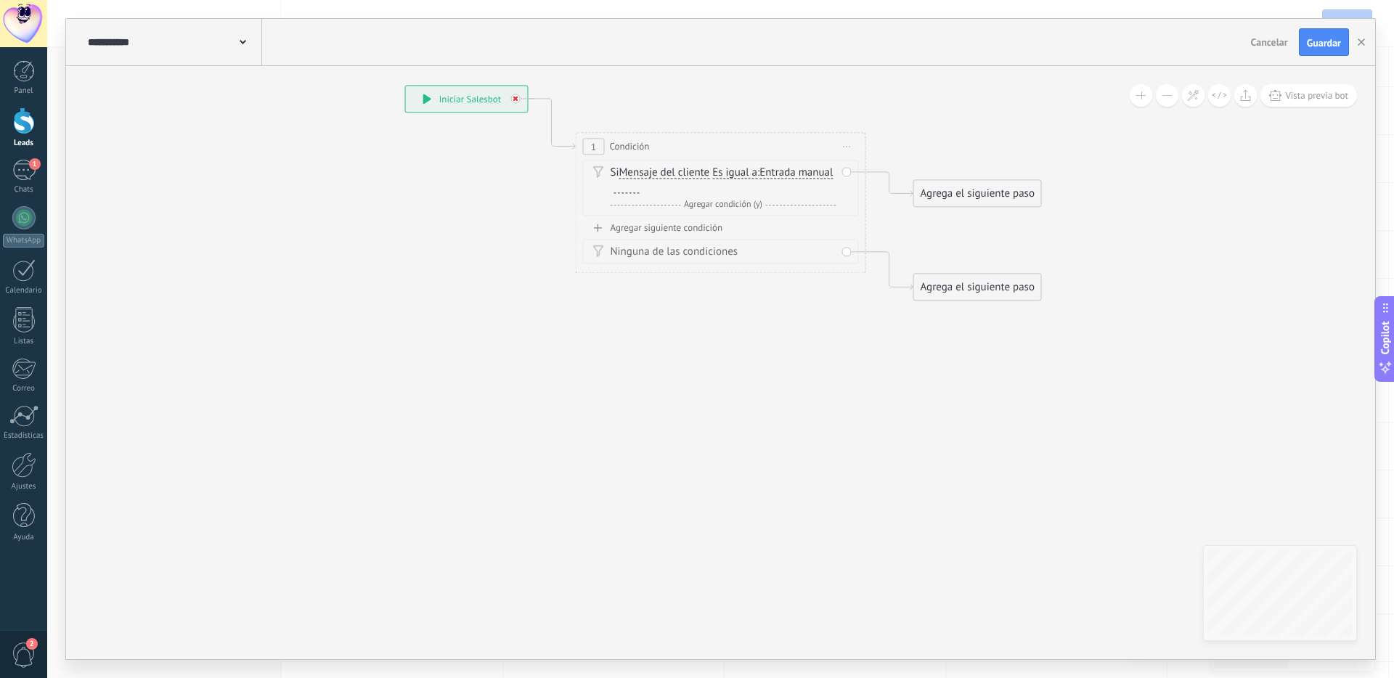
click at [515, 101] on icon at bounding box center [515, 98] width 5 height 5
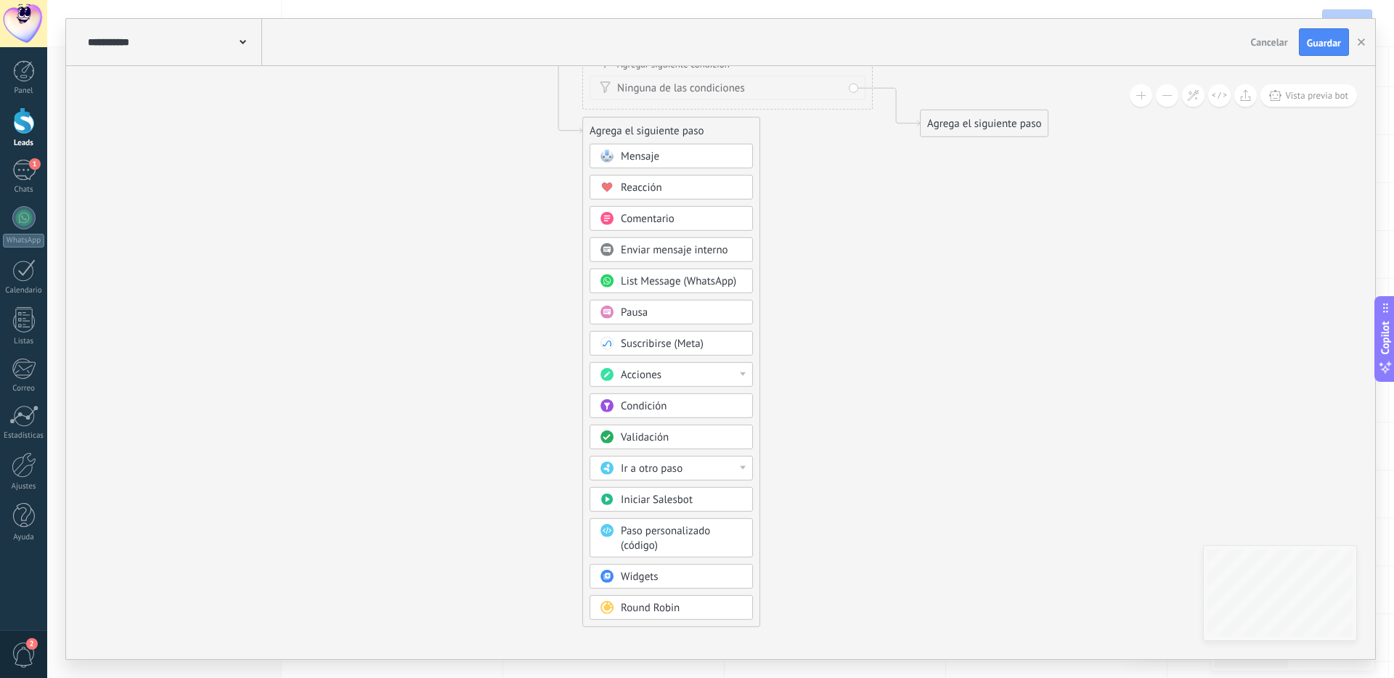
click at [720, 377] on div "Acciones" at bounding box center [682, 375] width 122 height 15
click at [810, 371] on icon at bounding box center [705, 275] width 1313 height 1432
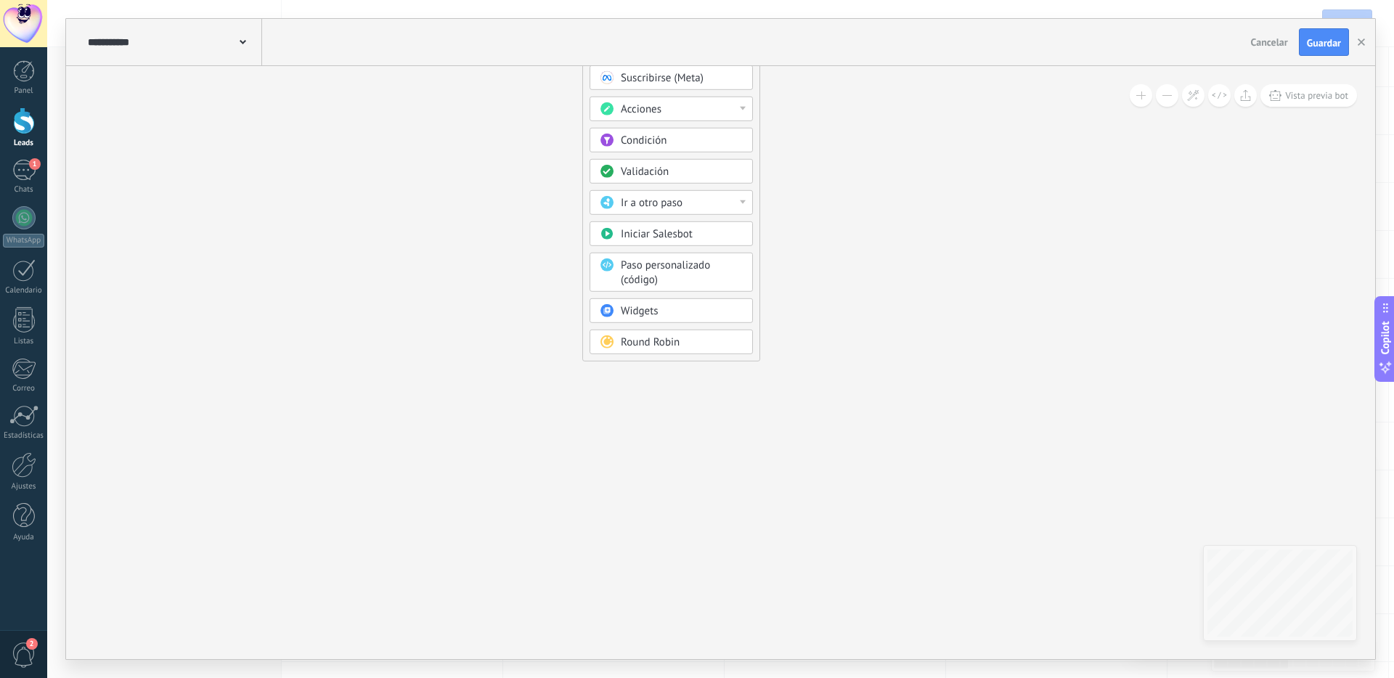
click at [678, 342] on span "Round Robin" at bounding box center [650, 342] width 59 height 14
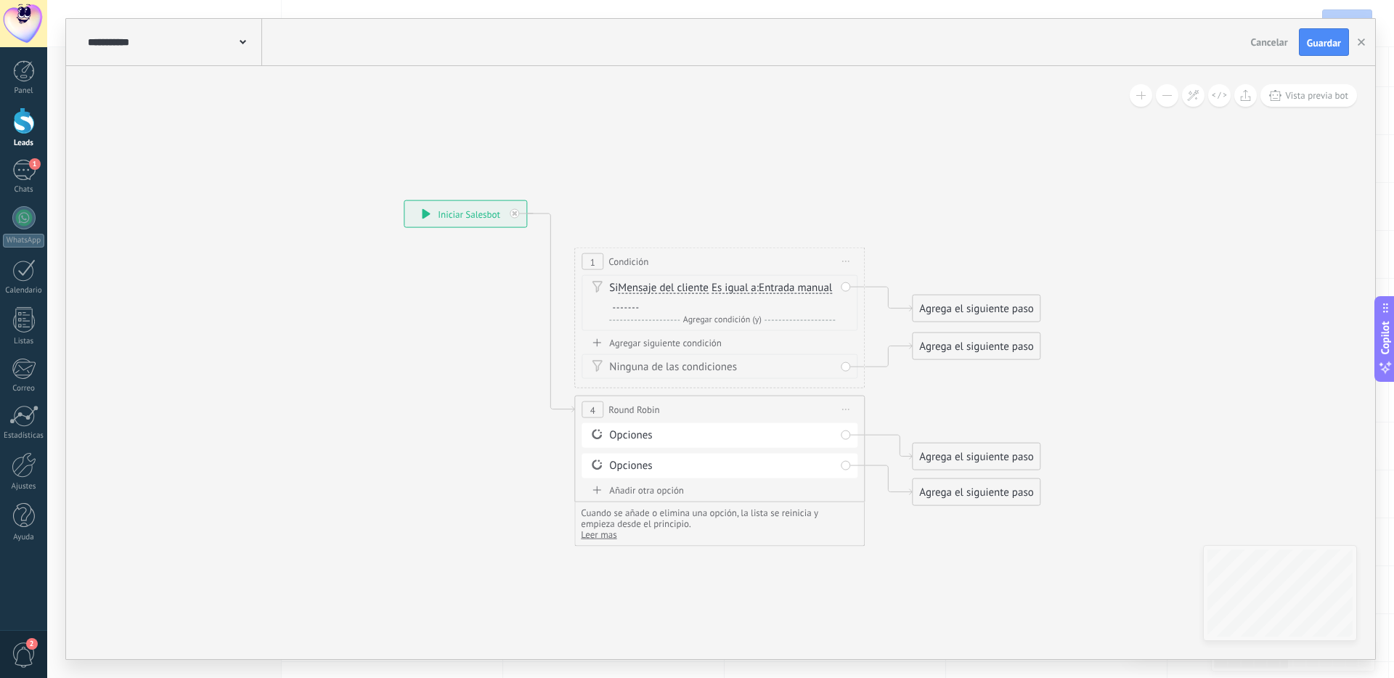
click at [844, 261] on icon at bounding box center [845, 261] width 7 height 1
click at [870, 352] on div "Borrar" at bounding box center [912, 356] width 144 height 25
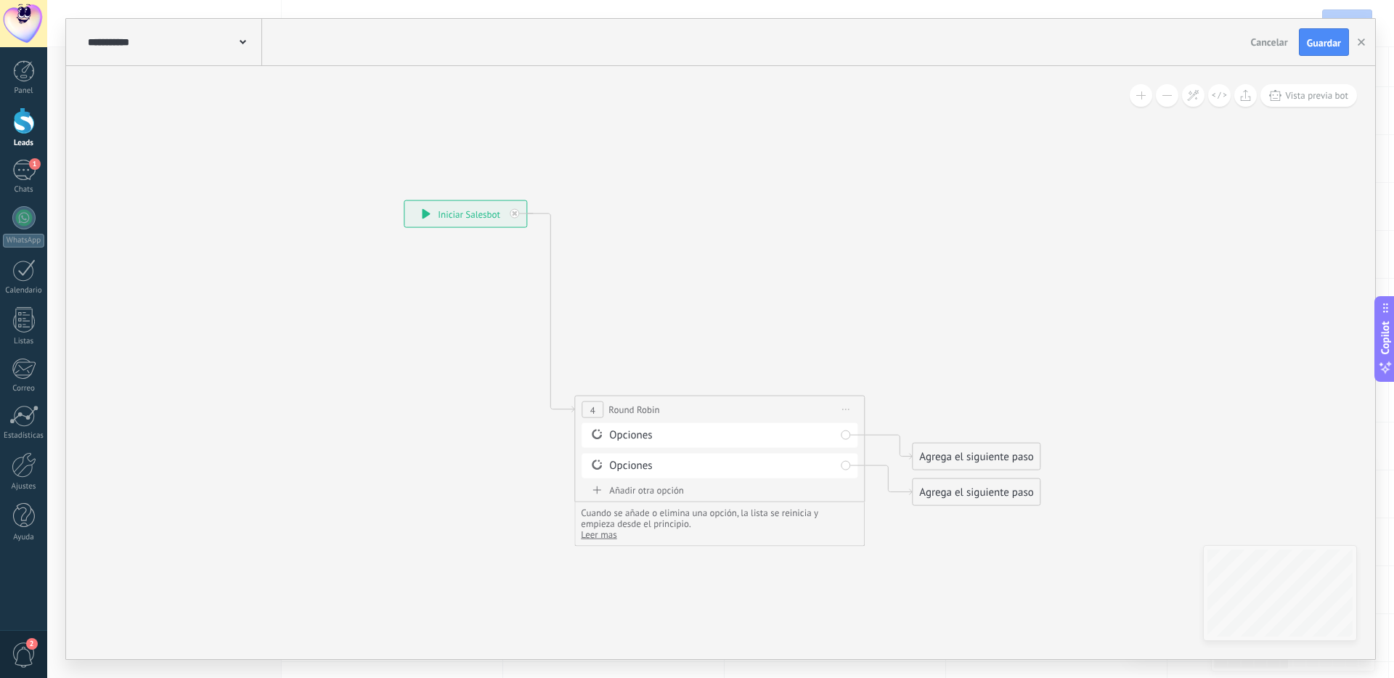
click at [848, 415] on span "Iniciar vista previa aquí Cambiar nombre Duplicar Borrar" at bounding box center [845, 409] width 23 height 21
drag, startPoint x: 884, startPoint y: 508, endPoint x: 376, endPoint y: 363, distance: 527.8
click at [884, 508] on div "Borrar" at bounding box center [912, 504] width 144 height 25
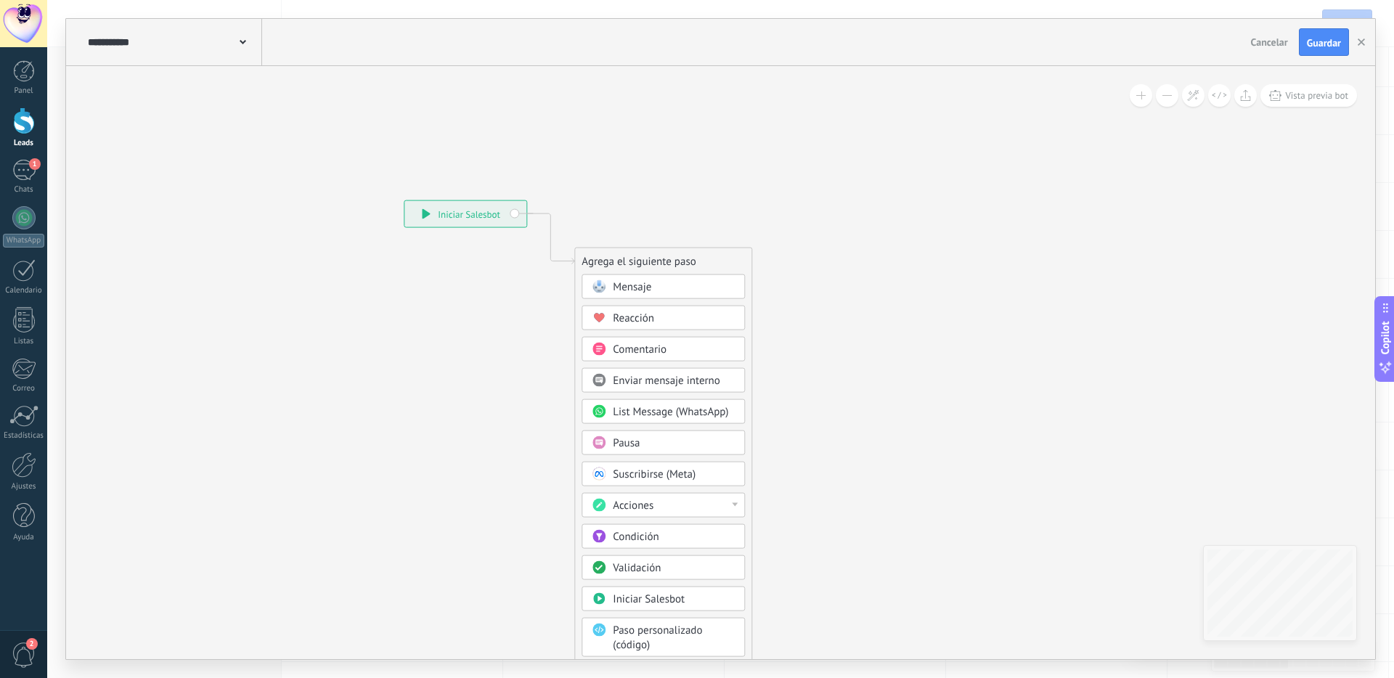
click at [244, 41] on use at bounding box center [243, 42] width 7 height 4
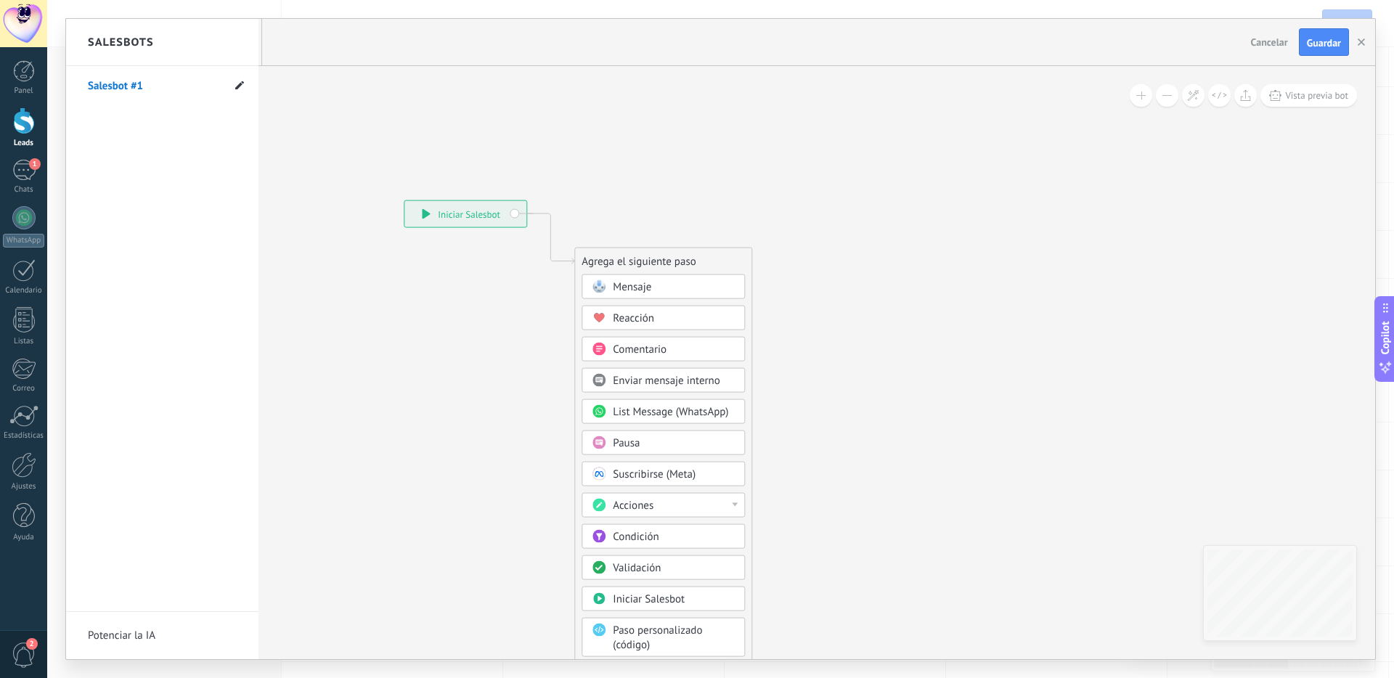
click at [238, 81] on icon at bounding box center [239, 85] width 9 height 9
click at [132, 86] on input "**********" at bounding box center [140, 86] width 104 height 23
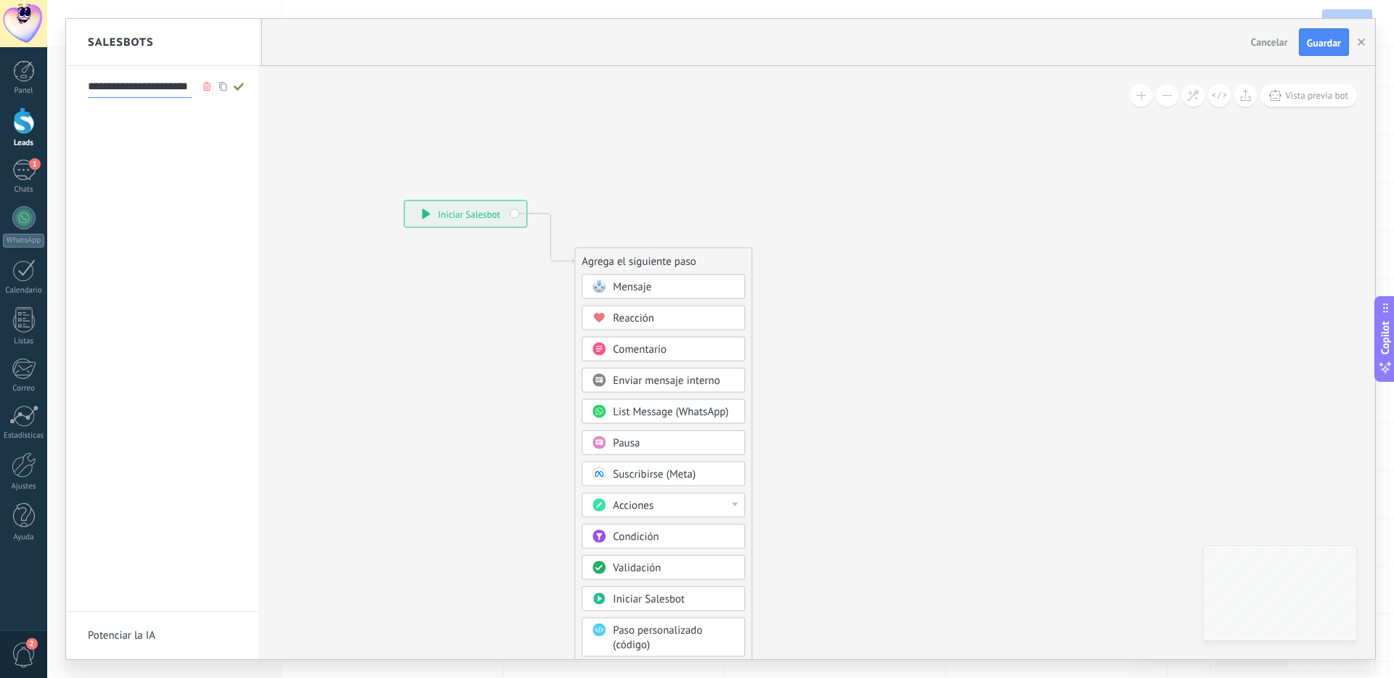
type input "**********"
click at [241, 88] on icon at bounding box center [239, 86] width 16 height 9
type input "**********"
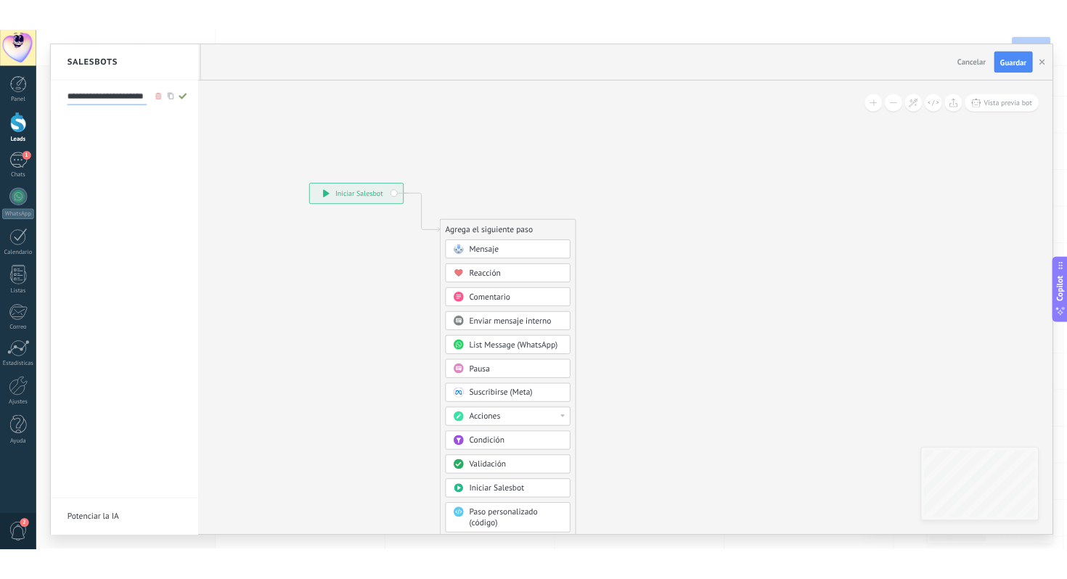
scroll to position [0, 0]
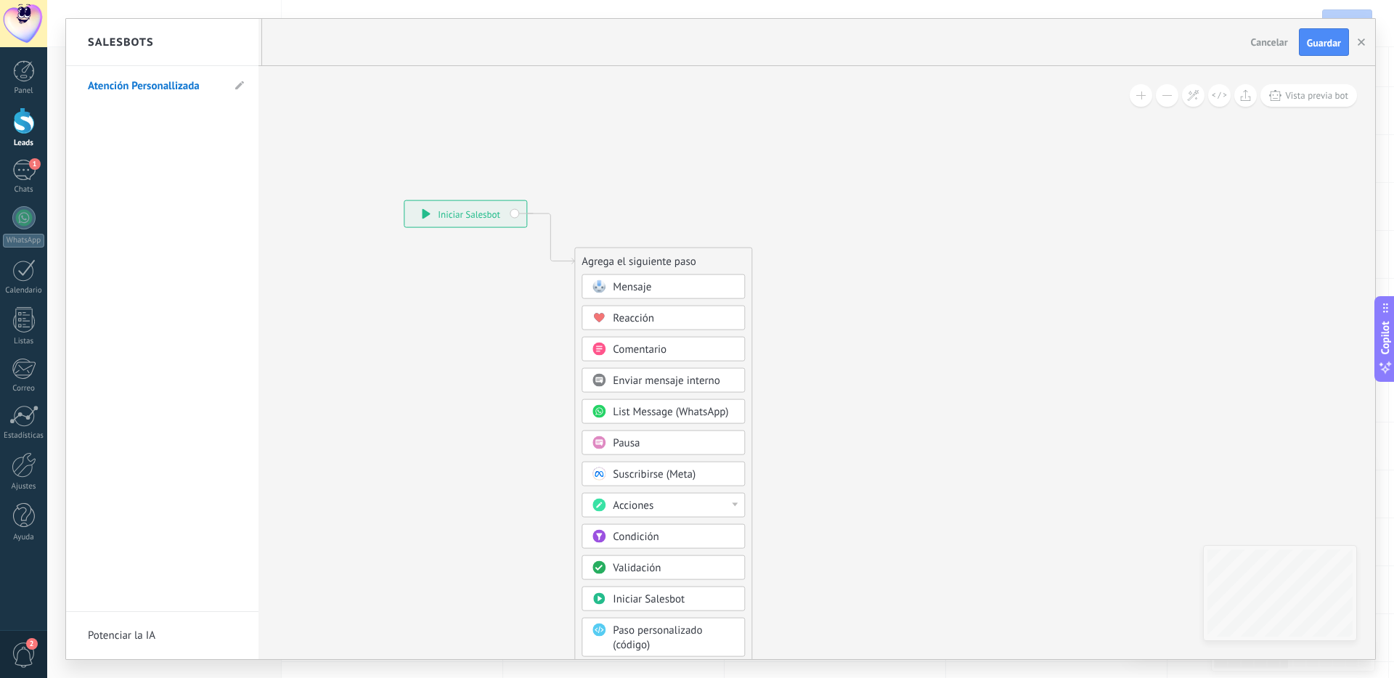
click at [694, 286] on div at bounding box center [720, 339] width 1309 height 640
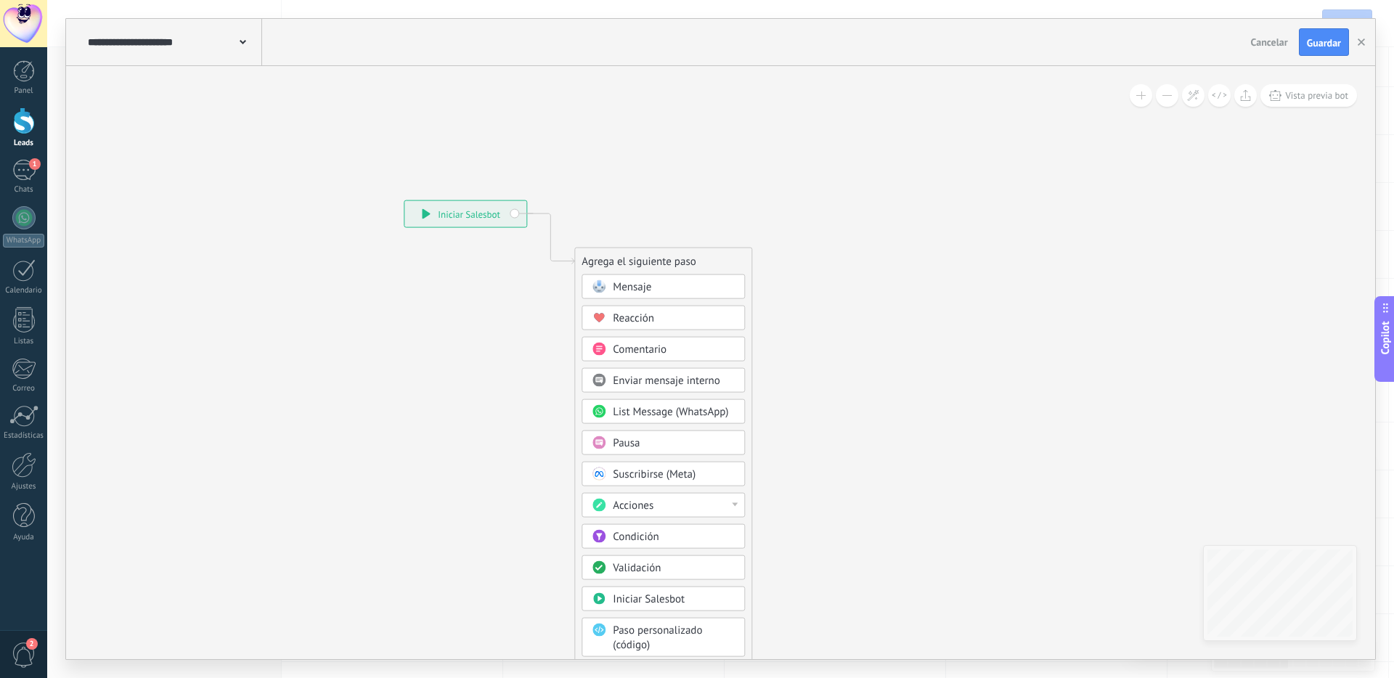
click at [661, 286] on div "Mensaje" at bounding box center [674, 287] width 122 height 15
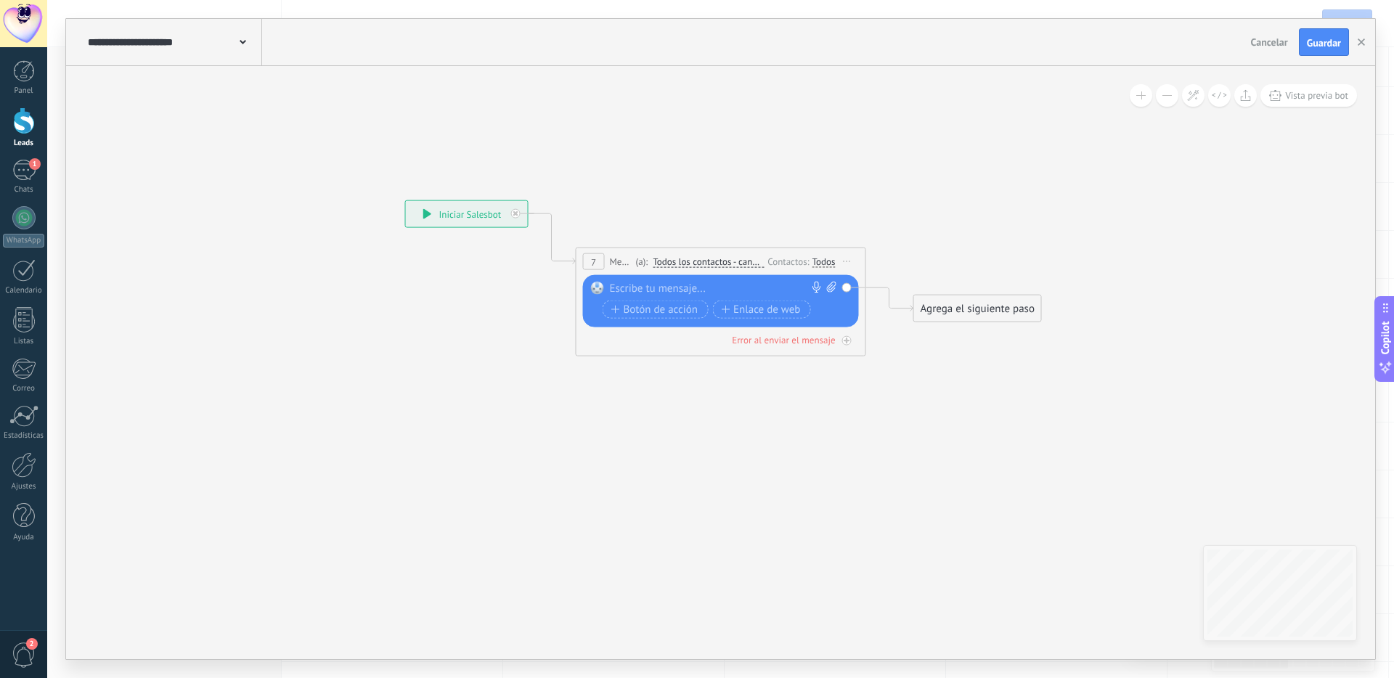
click at [672, 288] on div at bounding box center [718, 289] width 216 height 15
click at [845, 261] on icon at bounding box center [847, 261] width 7 height 1
click at [826, 260] on div "Todos" at bounding box center [823, 262] width 23 height 12
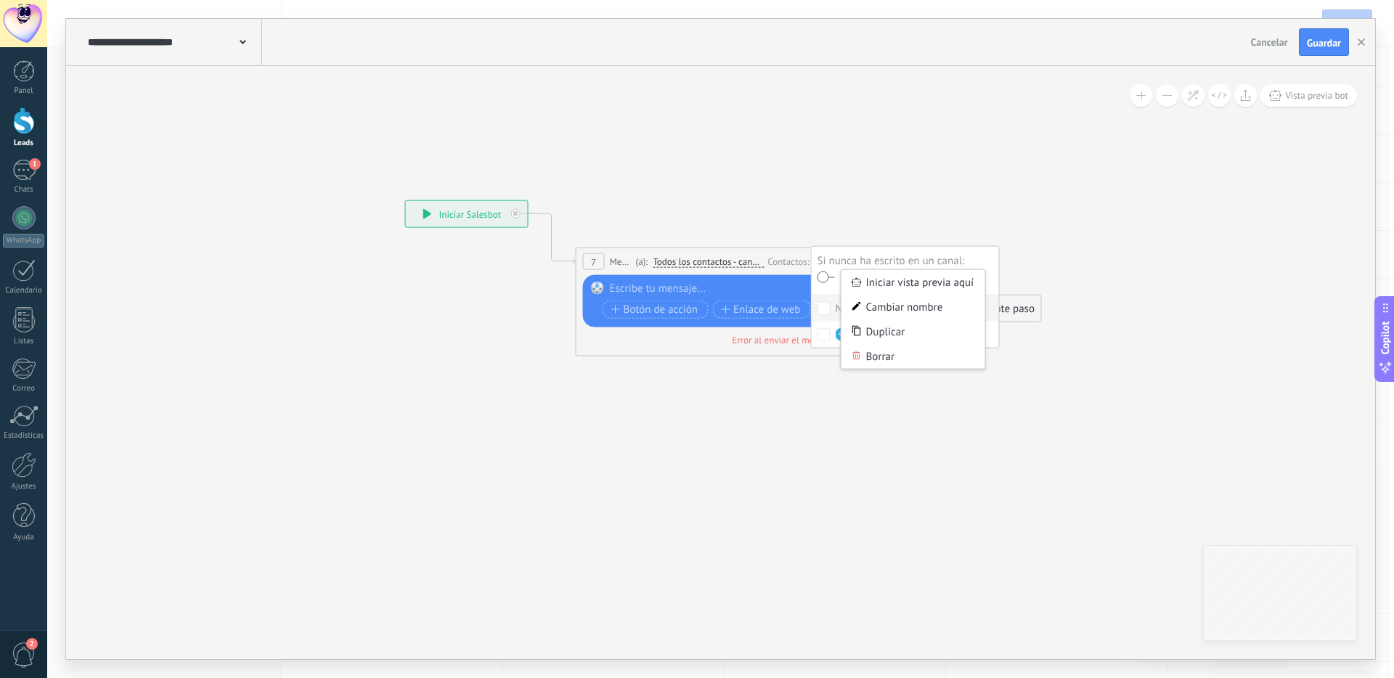
click at [824, 274] on label at bounding box center [825, 277] width 17 height 10
click at [780, 269] on div "7 Mensaje ******* (a): Todos los contactos - canales seleccionados Todos los co…" at bounding box center [720, 261] width 289 height 27
click at [666, 293] on div at bounding box center [718, 289] width 216 height 15
click at [1005, 309] on div "Agrega el siguiente paso" at bounding box center [977, 309] width 127 height 24
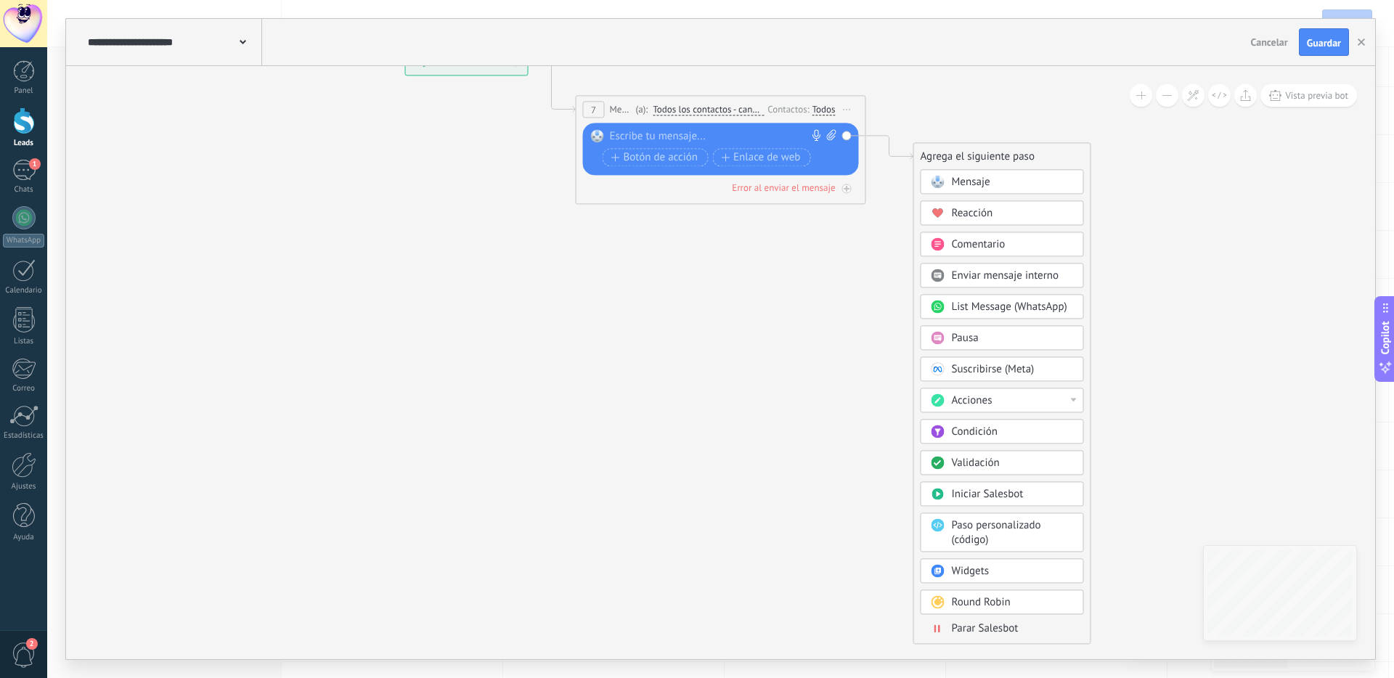
click at [1000, 632] on span "Parar Salesbot" at bounding box center [985, 628] width 67 height 14
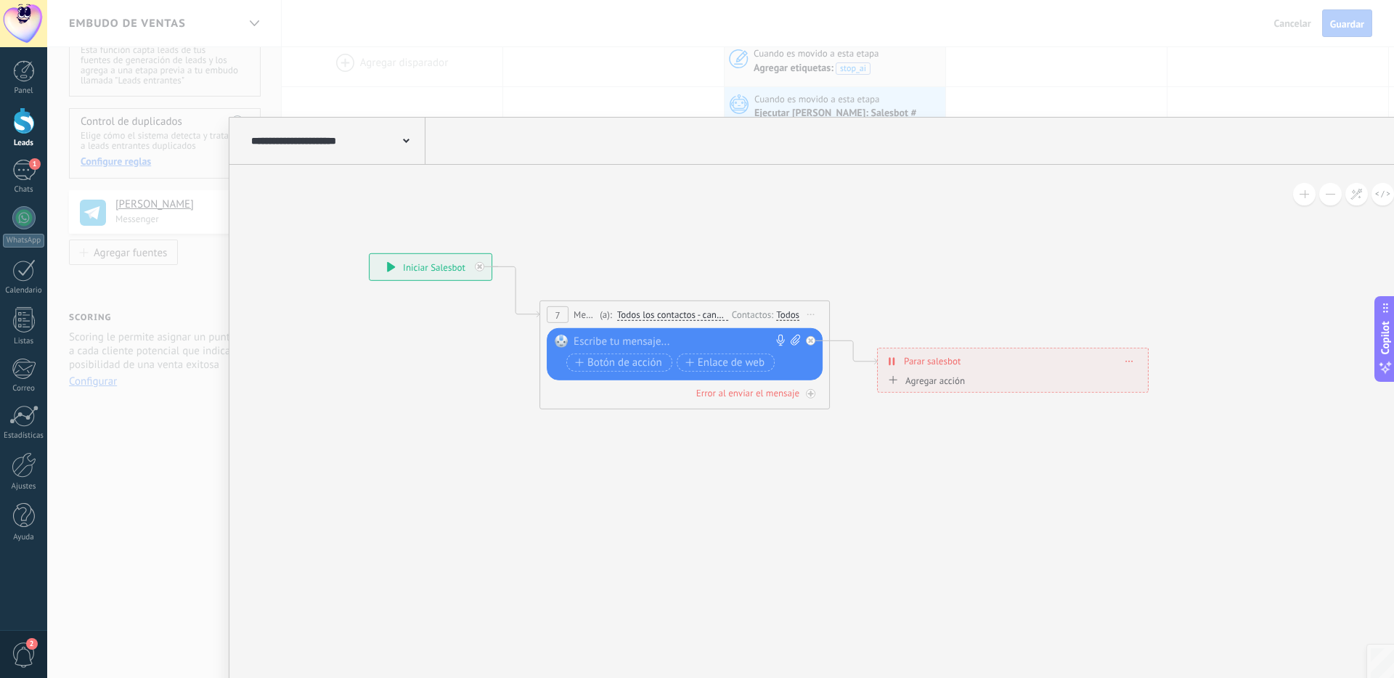
type textarea "**********"
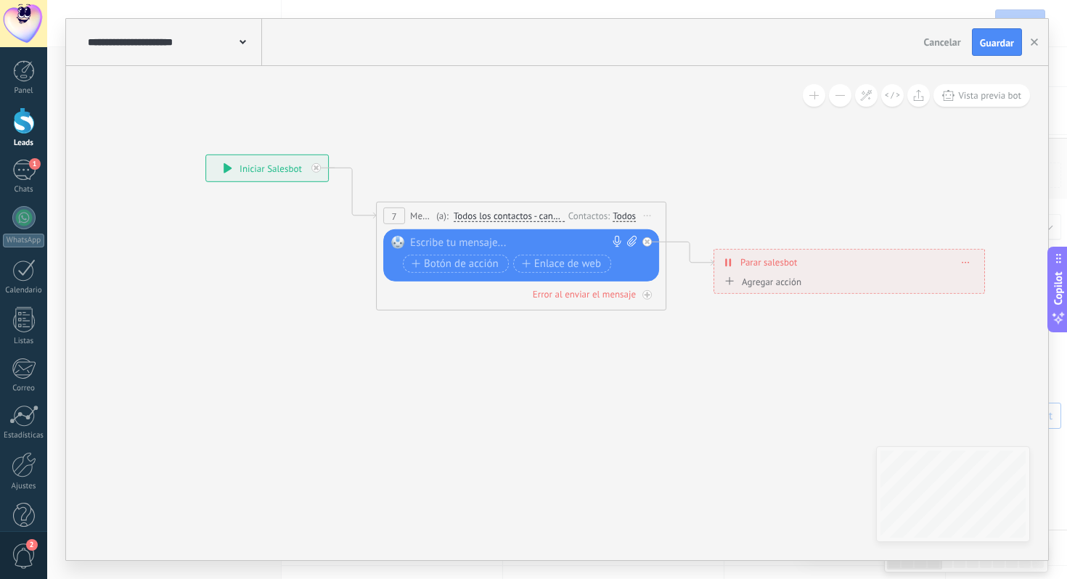
scroll to position [14, 0]
